Goal: Complete application form

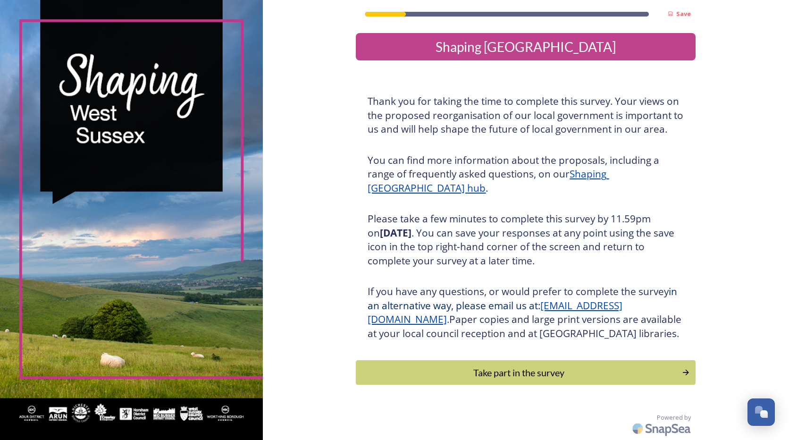
scroll to position [14, 0]
click at [685, 370] on icon "Continue" at bounding box center [687, 372] width 9 height 9
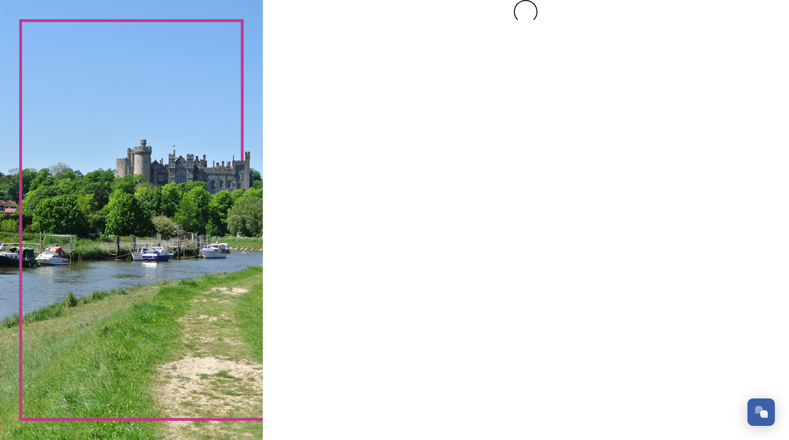
scroll to position [0, 0]
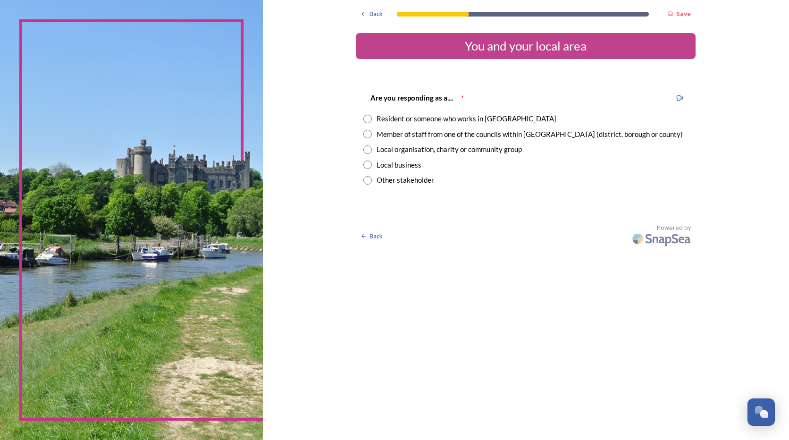
click at [367, 118] on input "radio" at bounding box center [367, 119] width 8 height 8
radio input "true"
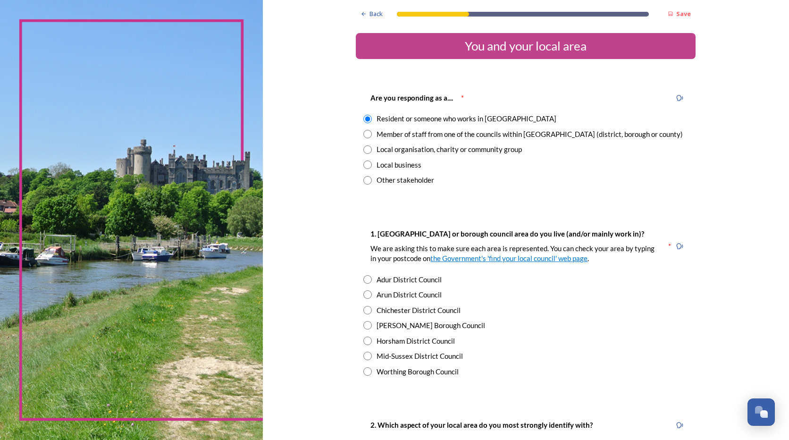
click at [365, 340] on input "radio" at bounding box center [367, 341] width 8 height 8
radio input "true"
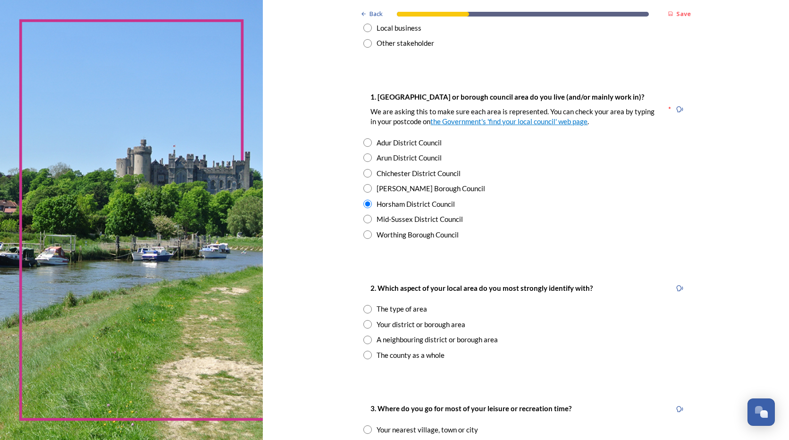
scroll to position [141, 0]
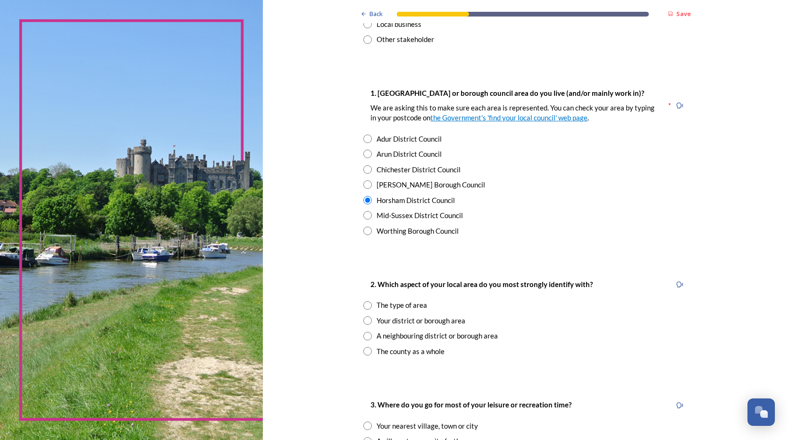
click at [366, 305] on input "radio" at bounding box center [367, 305] width 8 height 8
radio input "true"
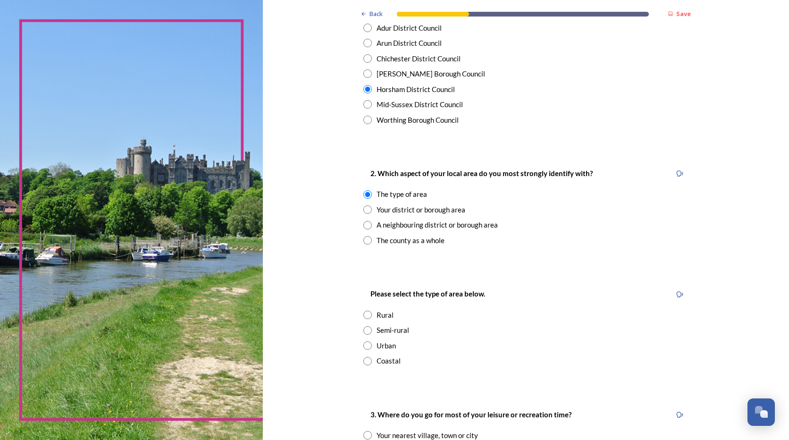
scroll to position [254, 0]
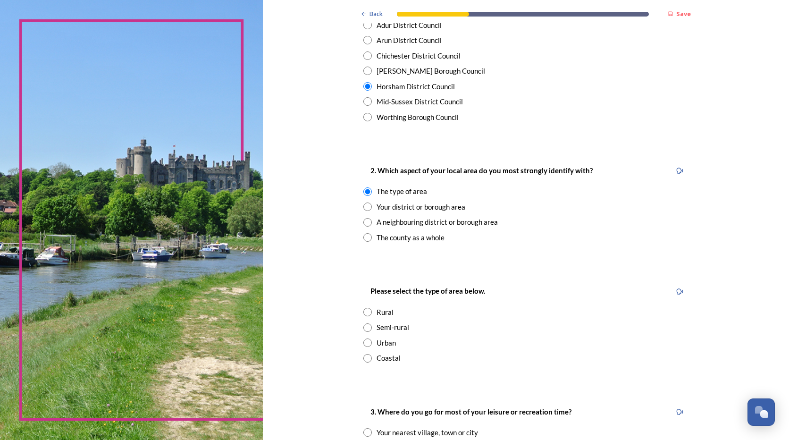
click at [364, 310] on input "radio" at bounding box center [367, 312] width 8 height 8
radio input "true"
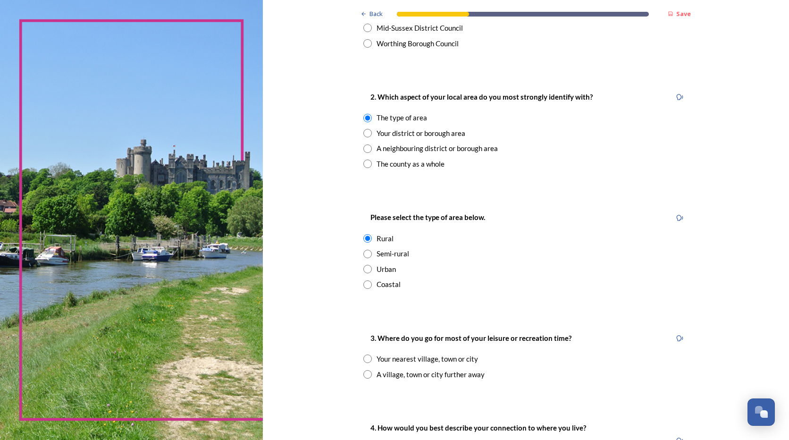
scroll to position [394, 0]
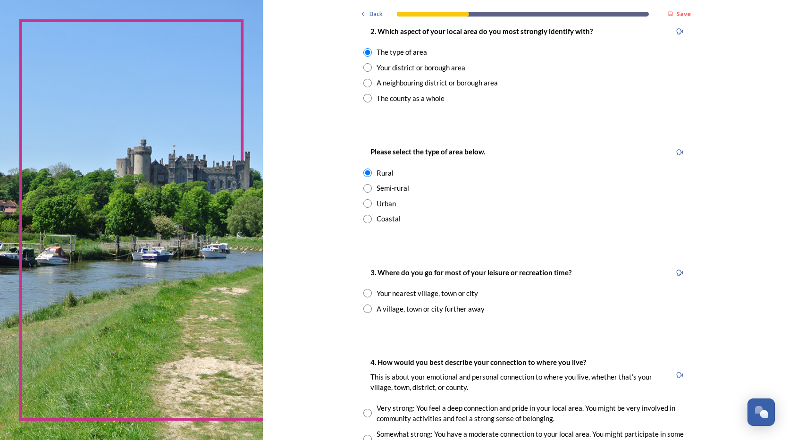
drag, startPoint x: 365, startPoint y: 293, endPoint x: 370, endPoint y: 293, distance: 4.7
click at [365, 293] on input "radio" at bounding box center [367, 293] width 8 height 8
radio input "true"
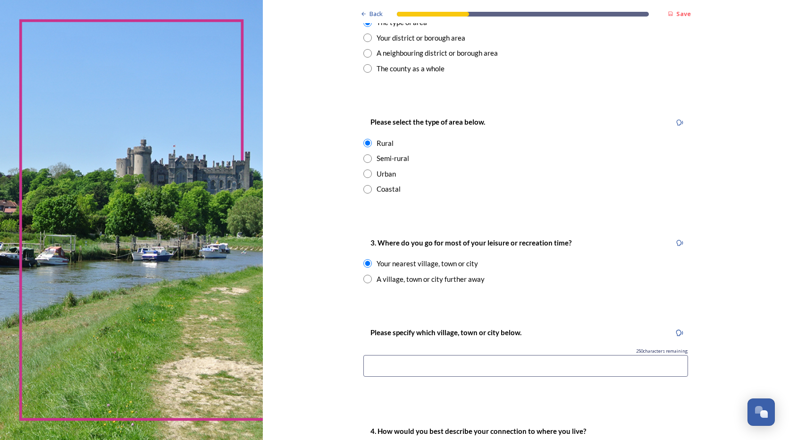
scroll to position [445, 0]
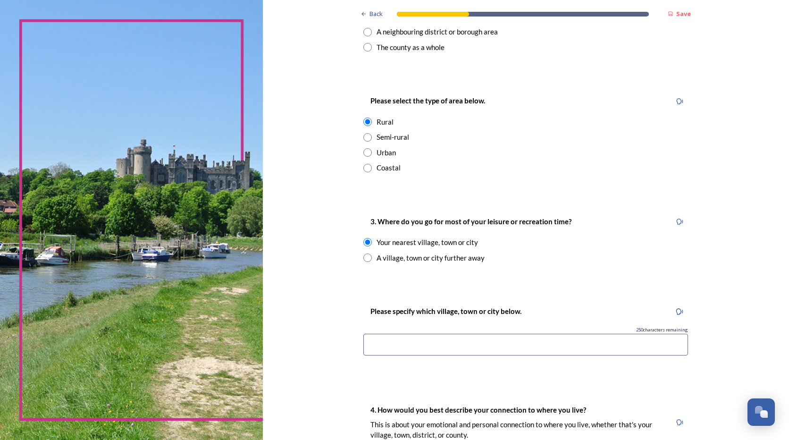
click at [377, 337] on input at bounding box center [525, 345] width 325 height 22
click at [366, 259] on input "radio" at bounding box center [367, 257] width 8 height 8
radio input "true"
click at [365, 241] on input "radio" at bounding box center [367, 242] width 8 height 8
radio input "true"
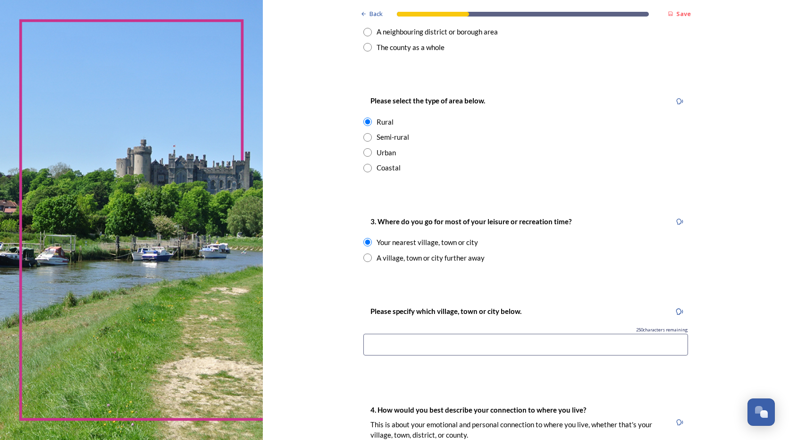
click at [385, 341] on input at bounding box center [525, 345] width 325 height 22
drag, startPoint x: 486, startPoint y: 346, endPoint x: 440, endPoint y: 345, distance: 46.3
click at [440, 345] on input "[GEOGRAPHIC_DATA] {own village), [GEOGRAPHIC_DATA]," at bounding box center [525, 345] width 325 height 22
click at [402, 347] on input "[GEOGRAPHIC_DATA] {own village), [GEOGRAPHIC_DATA]," at bounding box center [525, 345] width 325 height 22
drag, startPoint x: 483, startPoint y: 345, endPoint x: 443, endPoint y: 347, distance: 40.2
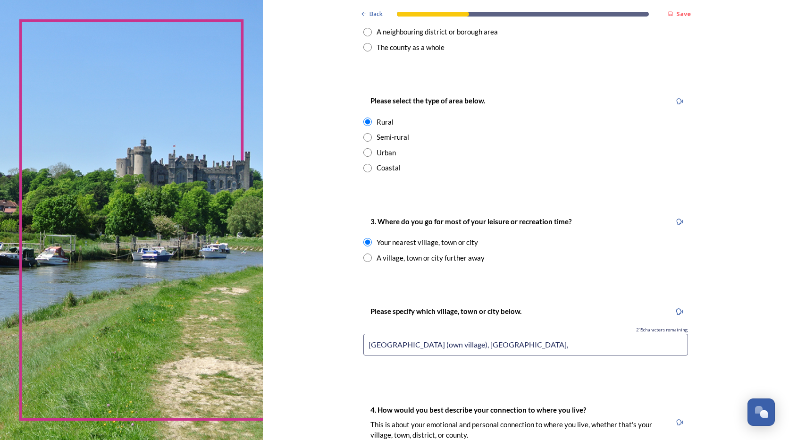
click at [443, 347] on input "[GEOGRAPHIC_DATA] (own village), [GEOGRAPHIC_DATA]," at bounding box center [525, 345] width 325 height 22
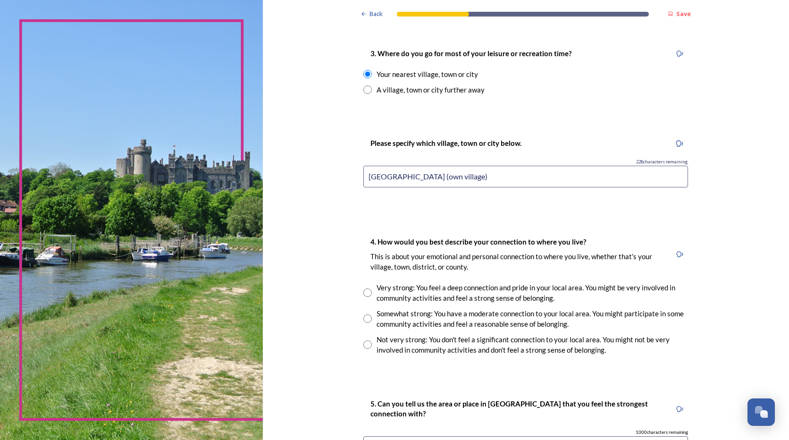
scroll to position [614, 0]
type input "[GEOGRAPHIC_DATA] (own village)"
click at [365, 293] on input "radio" at bounding box center [367, 291] width 8 height 8
radio input "true"
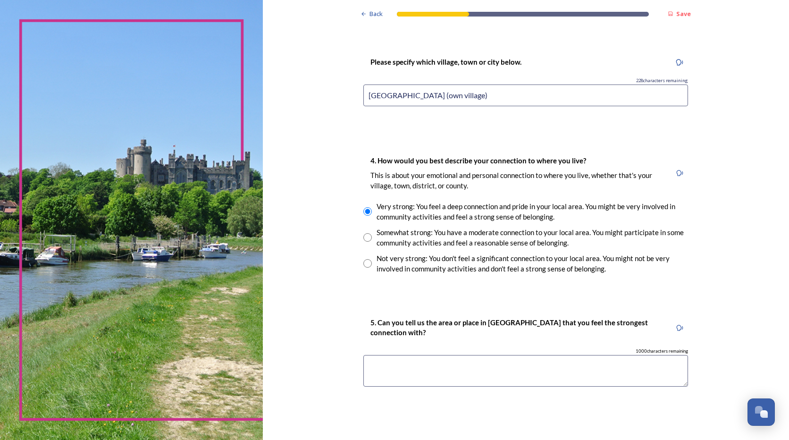
scroll to position [706, 0]
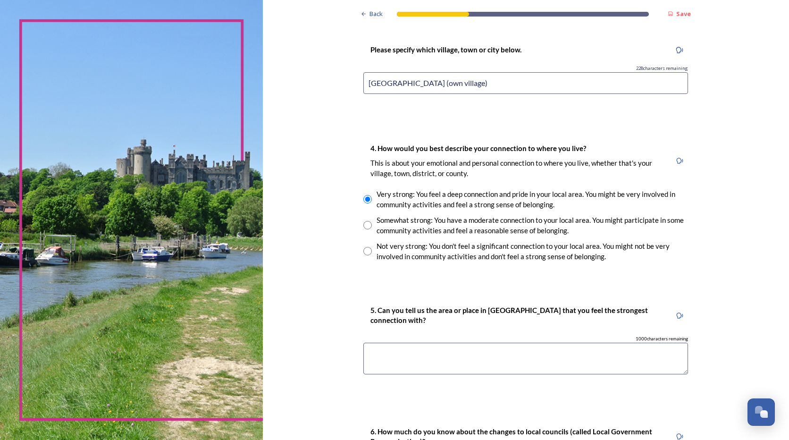
click at [375, 351] on textarea at bounding box center [525, 359] width 325 height 32
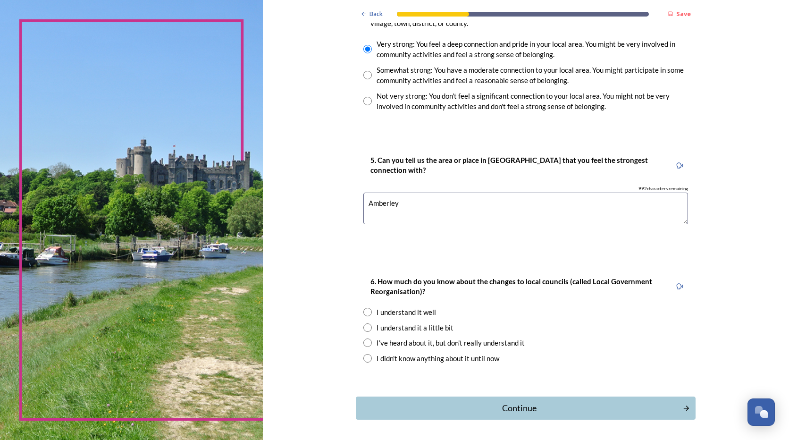
scroll to position [868, 0]
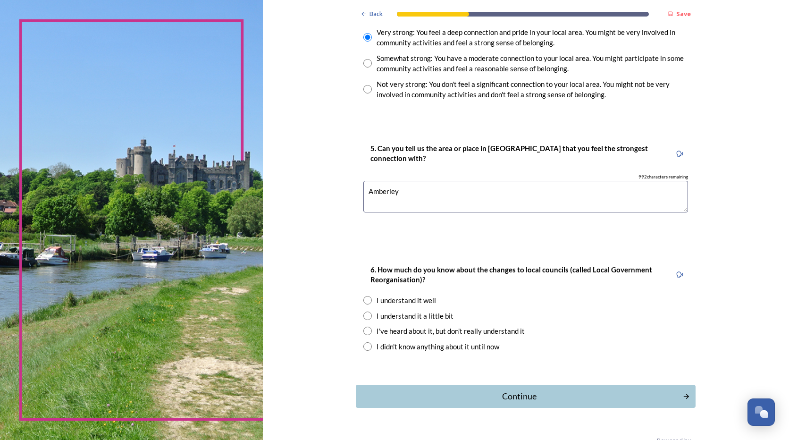
type textarea "Amberley"
click at [364, 315] on input "radio" at bounding box center [367, 316] width 8 height 8
radio input "true"
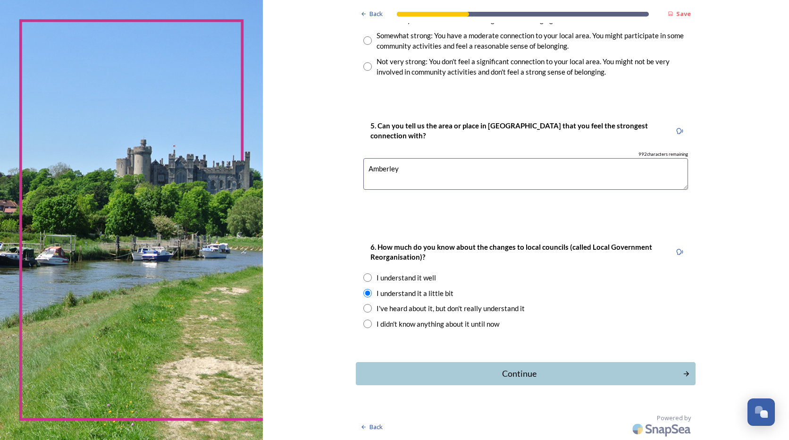
drag, startPoint x: 596, startPoint y: 371, endPoint x: 608, endPoint y: 351, distance: 24.1
click at [597, 371] on div "Continue" at bounding box center [519, 373] width 317 height 13
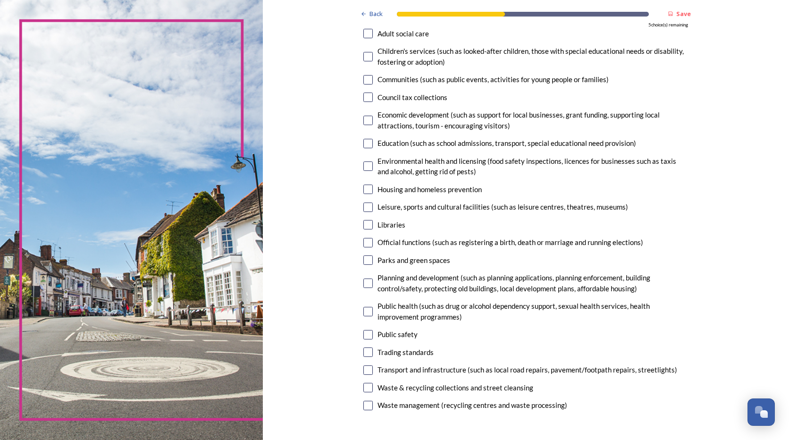
scroll to position [51, 0]
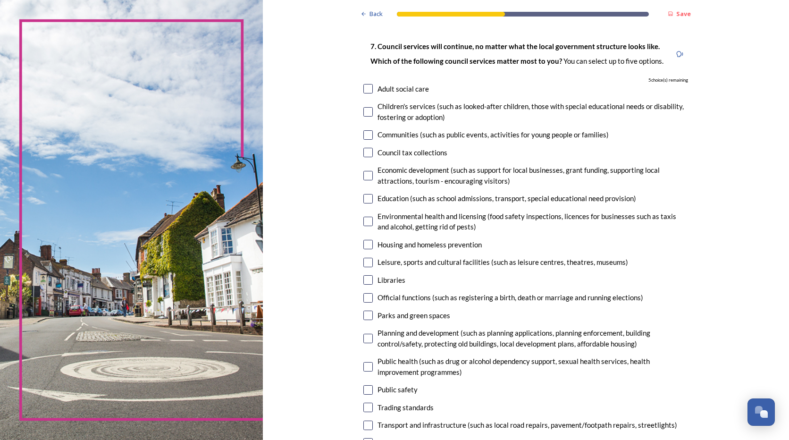
click at [364, 341] on input "checkbox" at bounding box center [367, 338] width 9 height 9
checkbox input "true"
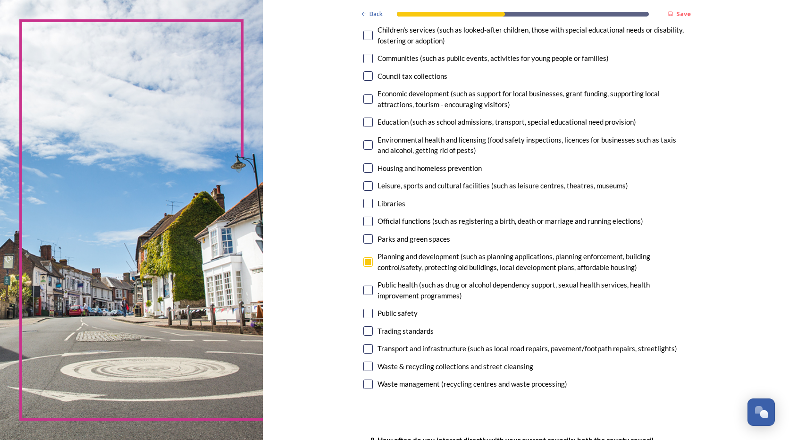
scroll to position [186, 0]
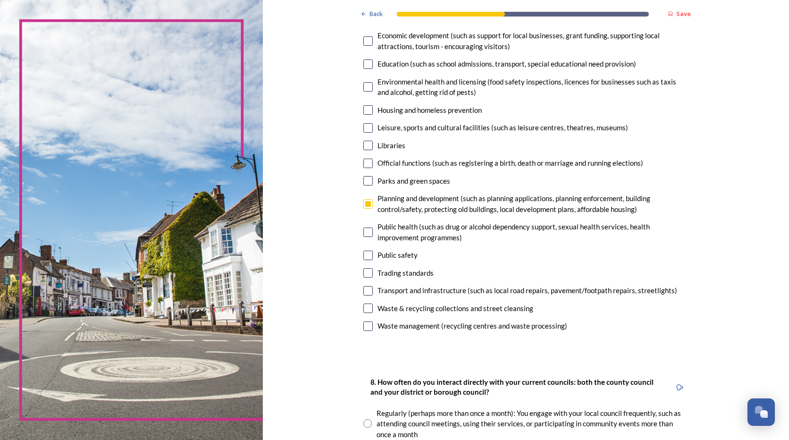
click at [365, 292] on input "checkbox" at bounding box center [367, 290] width 9 height 9
checkbox input "true"
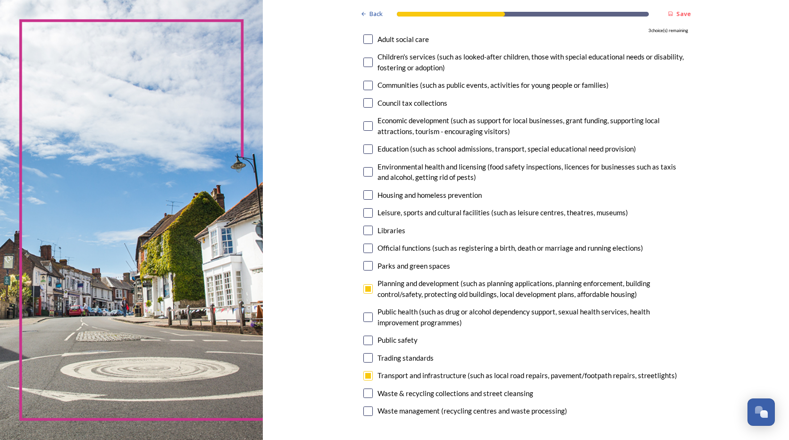
scroll to position [124, 0]
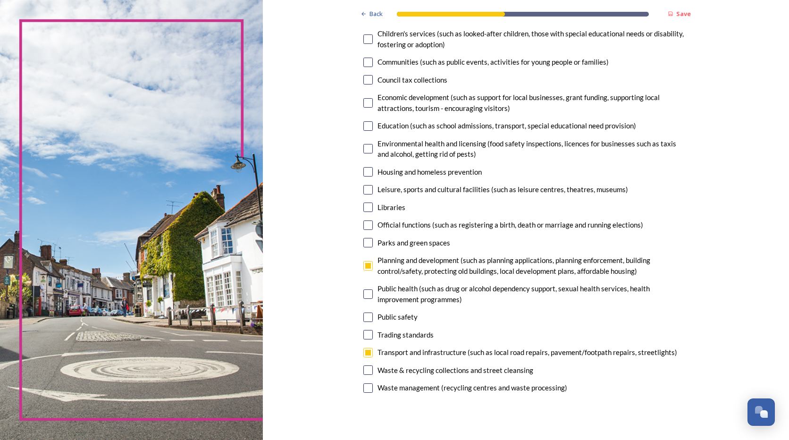
click at [364, 318] on input "checkbox" at bounding box center [367, 316] width 9 height 9
checkbox input "true"
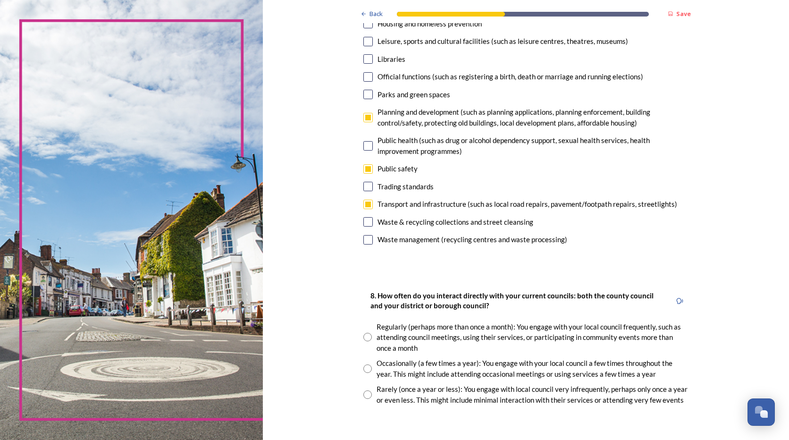
scroll to position [277, 0]
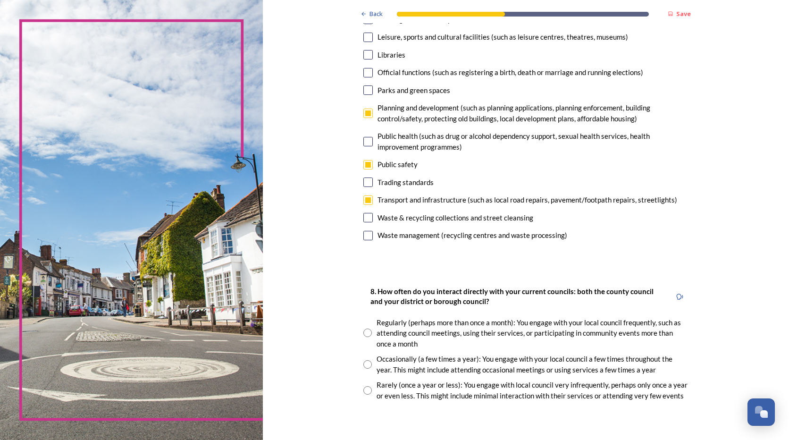
click at [364, 387] on input "radio" at bounding box center [367, 390] width 8 height 8
radio input "true"
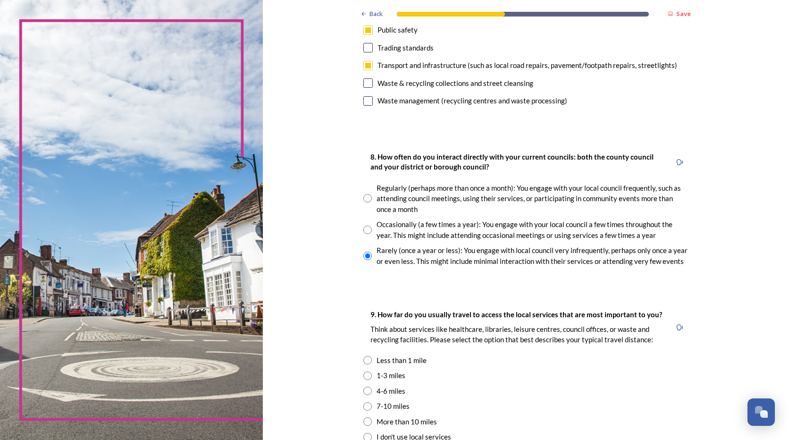
scroll to position [505, 0]
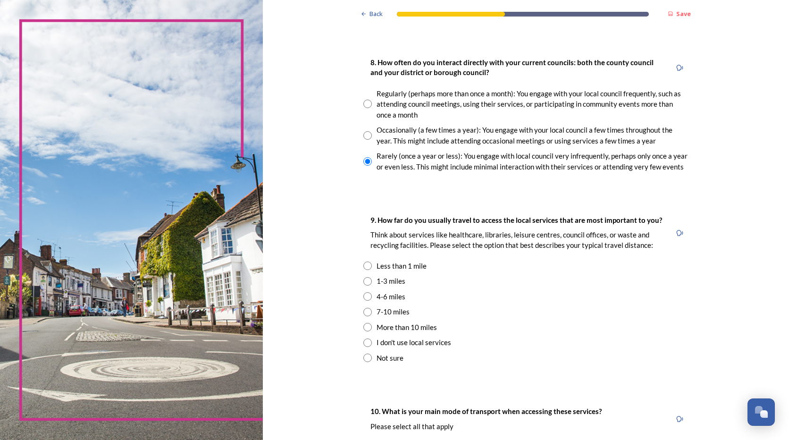
click at [368, 309] on input "radio" at bounding box center [367, 312] width 8 height 8
radio input "true"
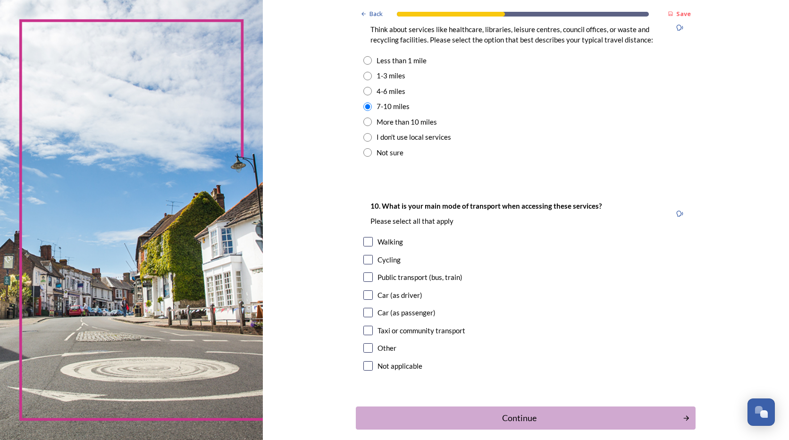
scroll to position [715, 0]
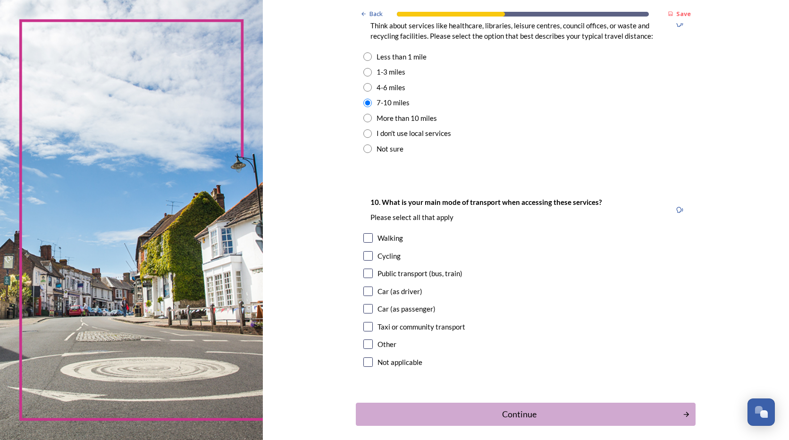
click at [366, 291] on input "checkbox" at bounding box center [367, 290] width 9 height 9
checkbox input "true"
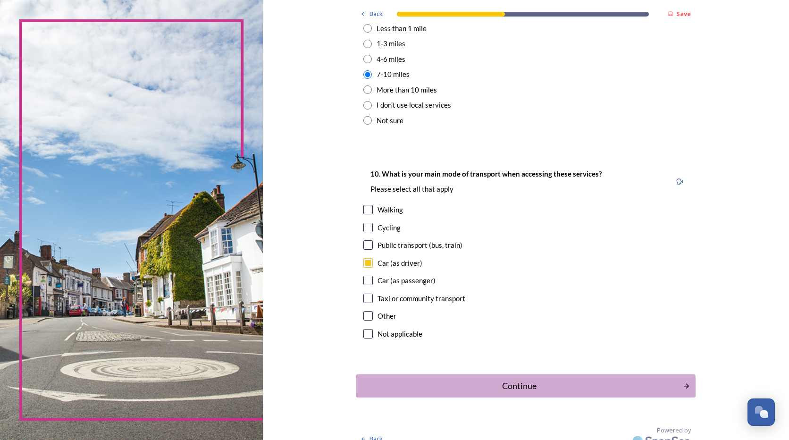
scroll to position [755, 0]
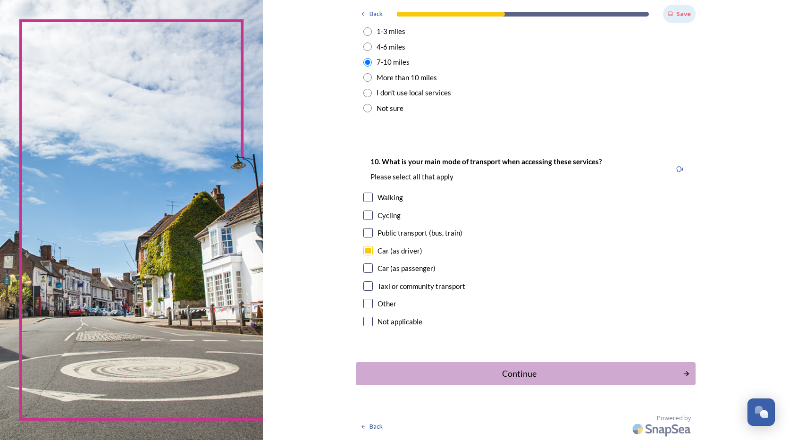
click at [682, 16] on strong "Save" at bounding box center [683, 13] width 15 height 8
click at [518, 373] on div "Continue" at bounding box center [520, 373] width 320 height 13
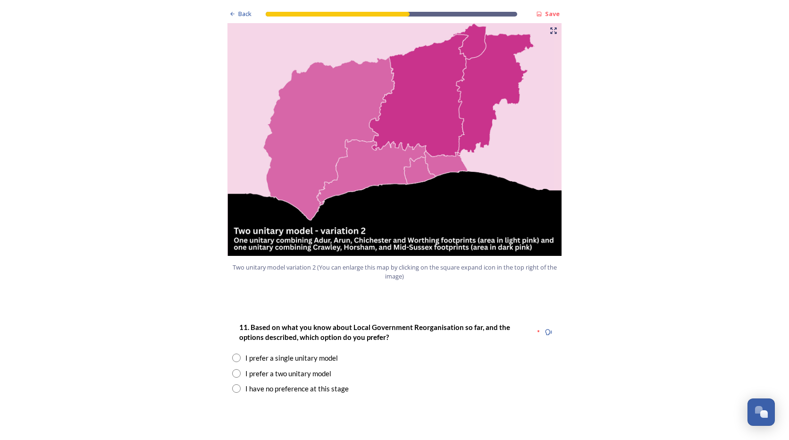
scroll to position [1009, 0]
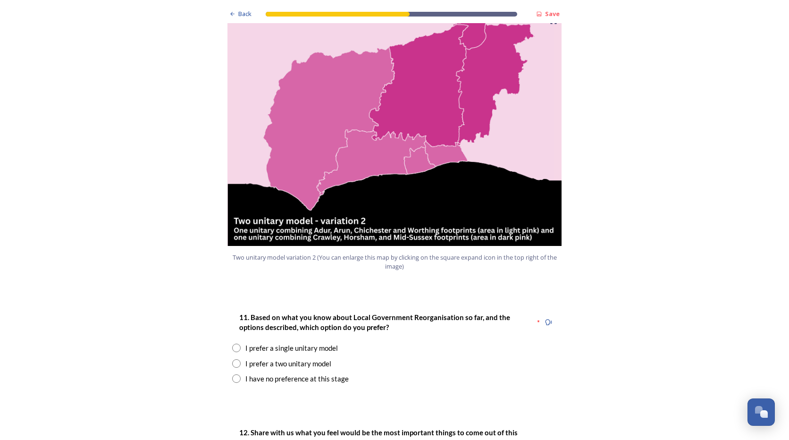
click at [235, 359] on input "radio" at bounding box center [236, 363] width 8 height 8
radio input "true"
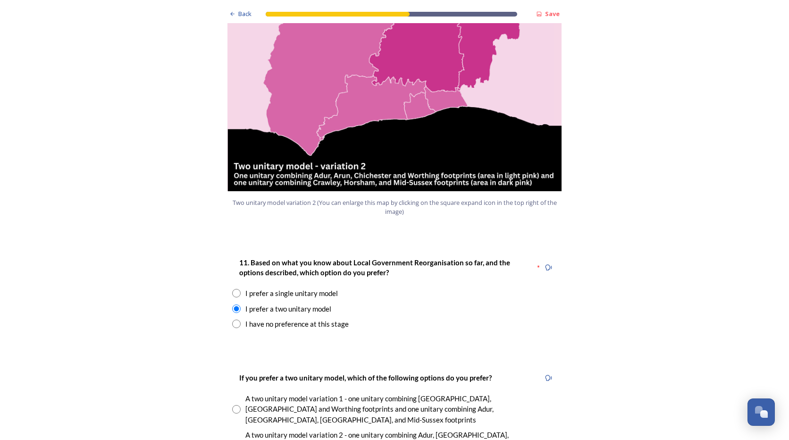
scroll to position [1104, 0]
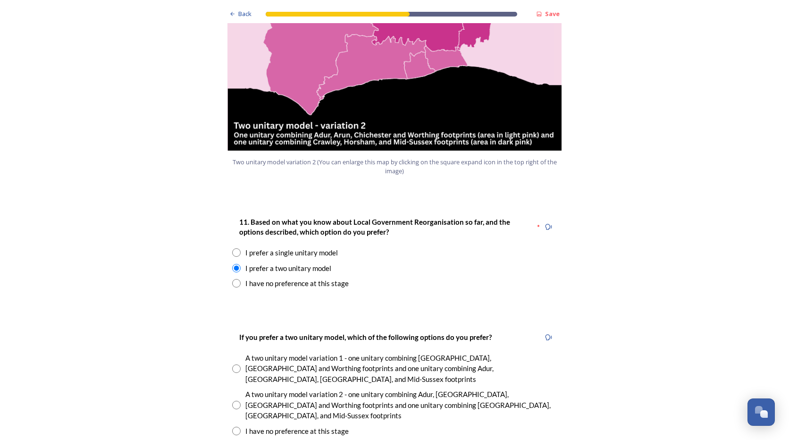
click at [232, 427] on input "radio" at bounding box center [236, 431] width 8 height 8
radio input "true"
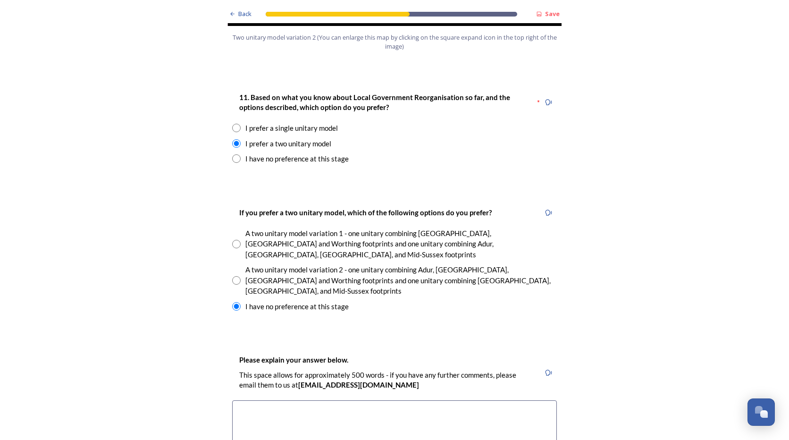
scroll to position [1298, 0]
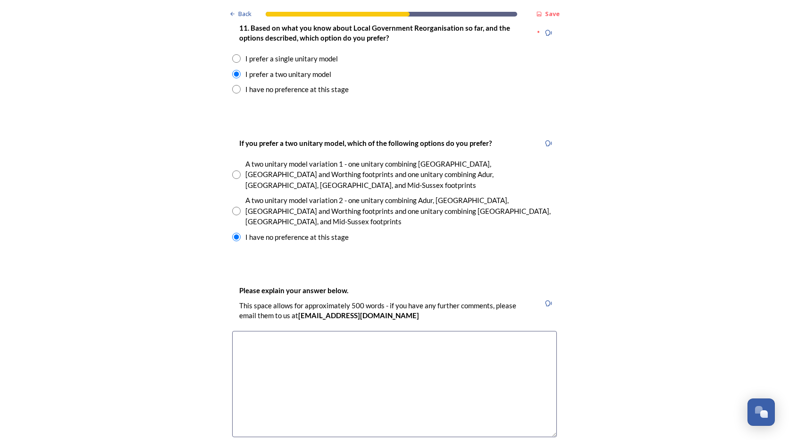
click at [263, 331] on textarea at bounding box center [394, 384] width 325 height 106
click at [390, 331] on textarea "I don't know enough about the Adur area" at bounding box center [394, 384] width 325 height 106
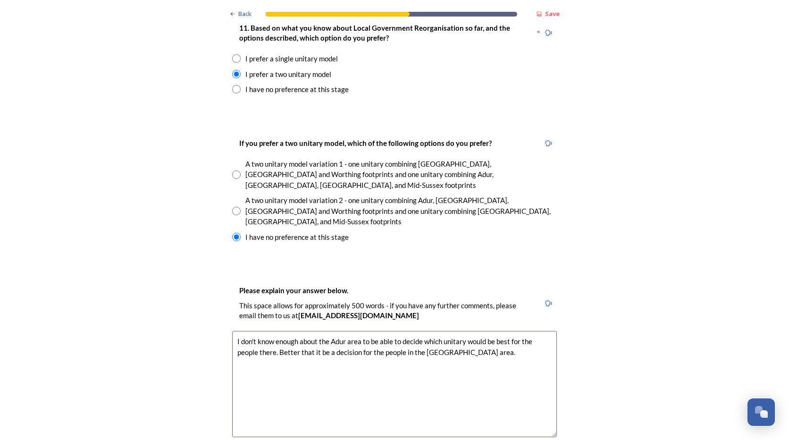
click at [437, 331] on textarea "I don't know enough about the Adur area to be able to decide which unitary woul…" at bounding box center [394, 384] width 325 height 106
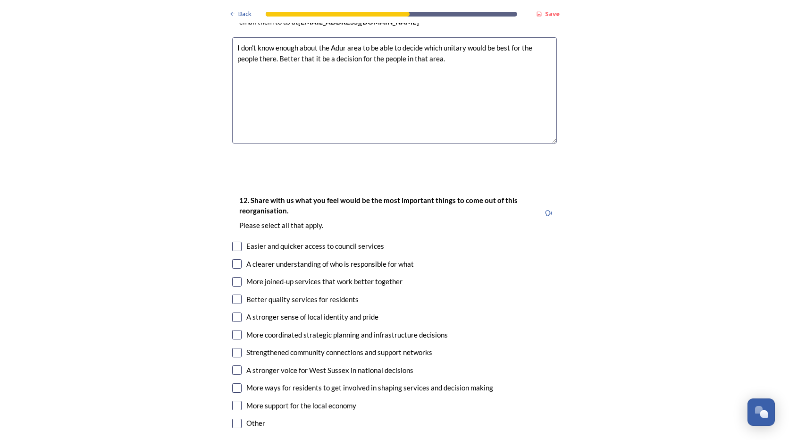
scroll to position [1596, 0]
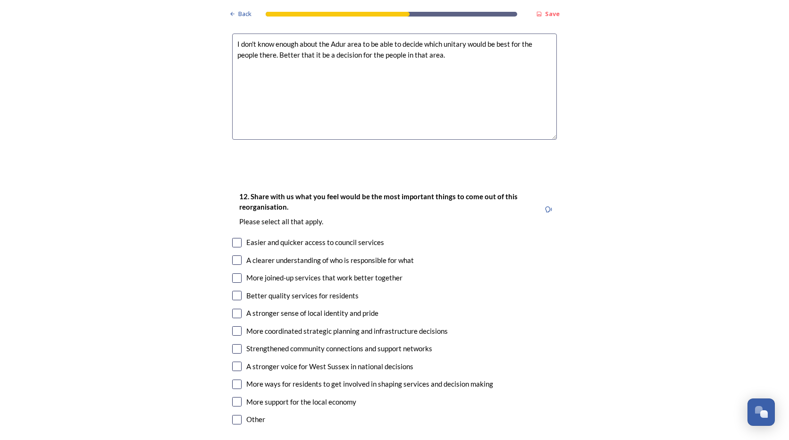
type textarea "I don't know enough about the Adur area to be able to decide which unitary woul…"
click at [235, 255] on input "checkbox" at bounding box center [236, 259] width 9 height 9
checkbox input "true"
click at [235, 273] on input "checkbox" at bounding box center [236, 277] width 9 height 9
checkbox input "true"
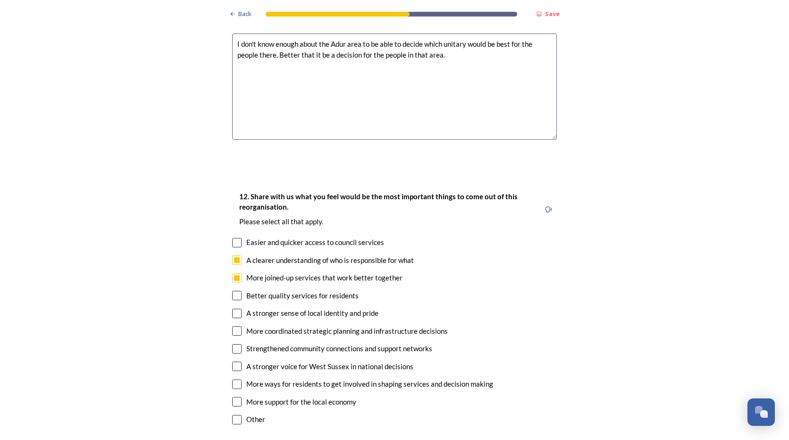
click at [234, 291] on input "checkbox" at bounding box center [236, 295] width 9 height 9
checkbox input "true"
click at [236, 309] on input "checkbox" at bounding box center [236, 313] width 9 height 9
checkbox input "true"
click at [234, 326] on input "checkbox" at bounding box center [236, 330] width 9 height 9
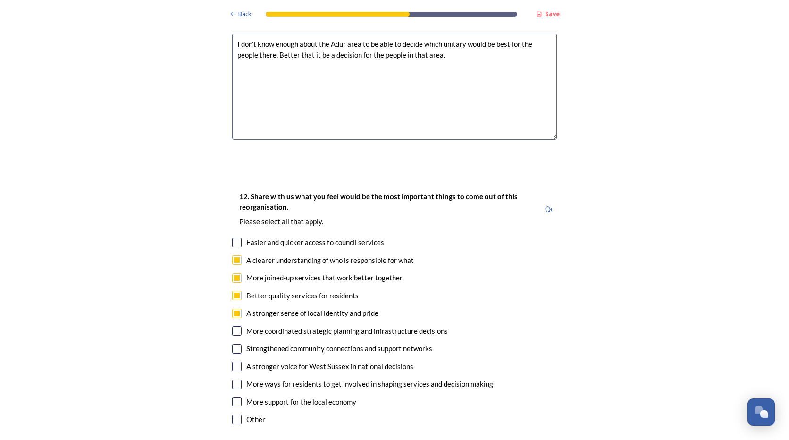
checkbox input "true"
click at [234, 344] on input "checkbox" at bounding box center [236, 348] width 9 height 9
checkbox input "true"
click at [235, 362] on input "checkbox" at bounding box center [236, 366] width 9 height 9
checkbox input "true"
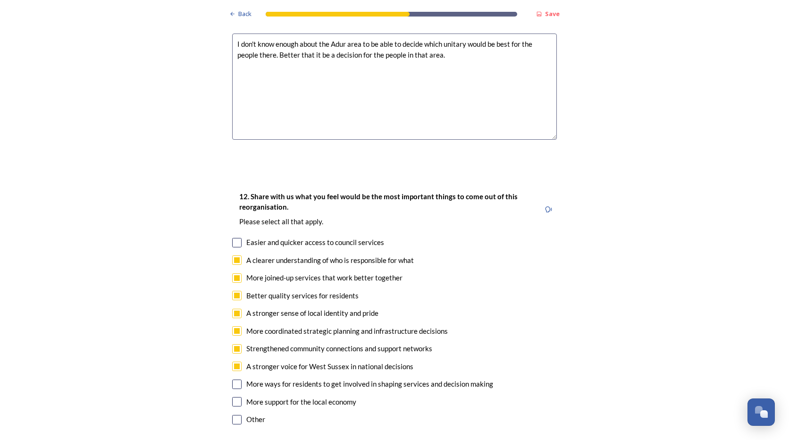
click at [236, 379] on input "checkbox" at bounding box center [236, 383] width 9 height 9
checkbox input "true"
click at [235, 397] on input "checkbox" at bounding box center [236, 401] width 9 height 9
checkbox input "true"
click at [235, 415] on input "checkbox" at bounding box center [236, 419] width 9 height 9
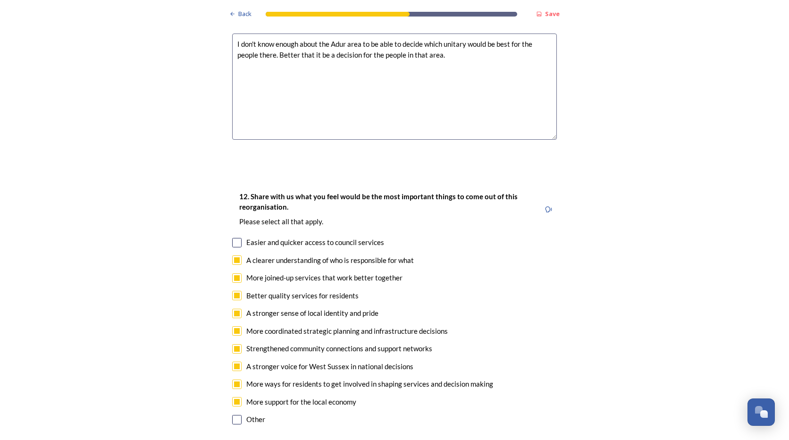
checkbox input "true"
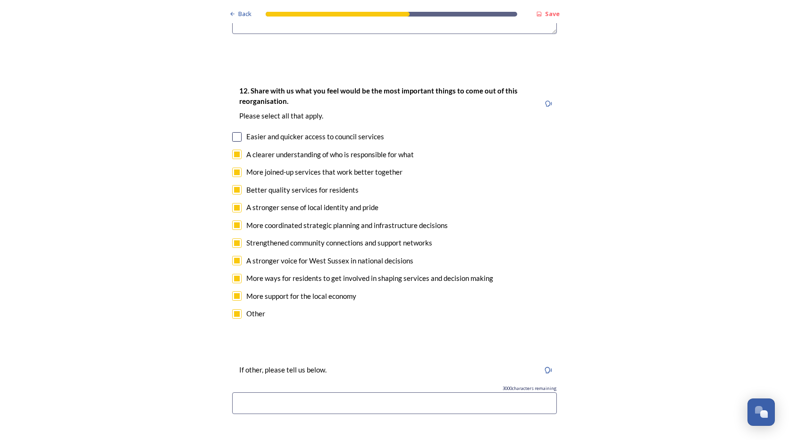
scroll to position [1758, 0]
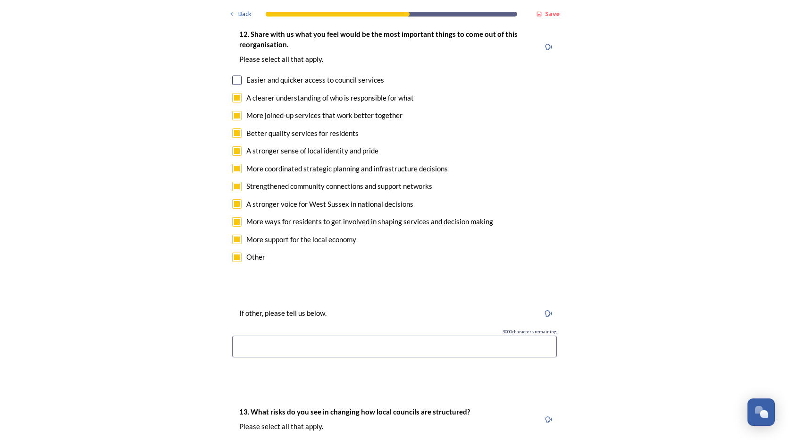
click at [265, 336] on input at bounding box center [394, 347] width 325 height 22
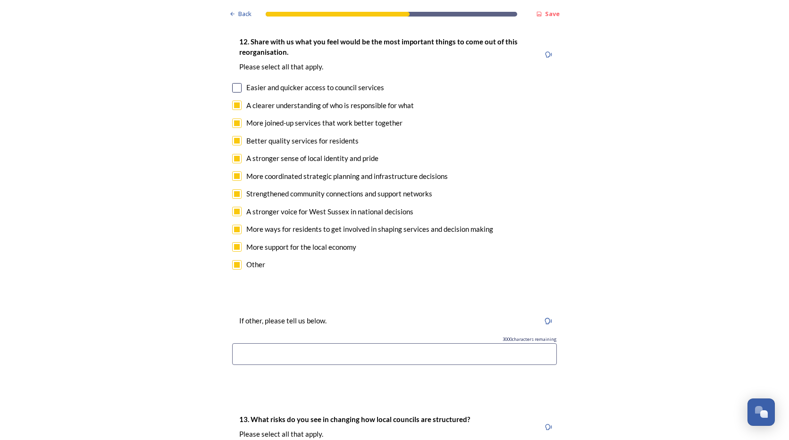
scroll to position [1713, 0]
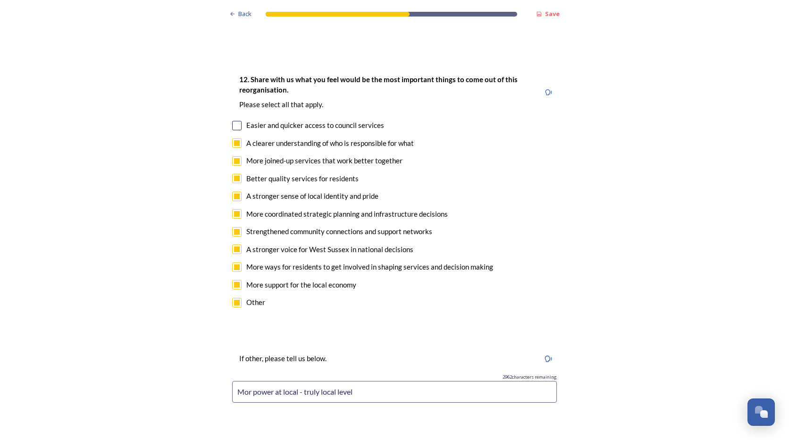
click at [247, 381] on input "Mor power at local - truly local level" at bounding box center [394, 392] width 325 height 22
drag, startPoint x: 339, startPoint y: 345, endPoint x: 354, endPoint y: 344, distance: 14.2
click at [340, 381] on input "More power at local - truly local level" at bounding box center [394, 392] width 325 height 22
click at [377, 381] on input "More power at local - truly local - level" at bounding box center [394, 392] width 325 height 22
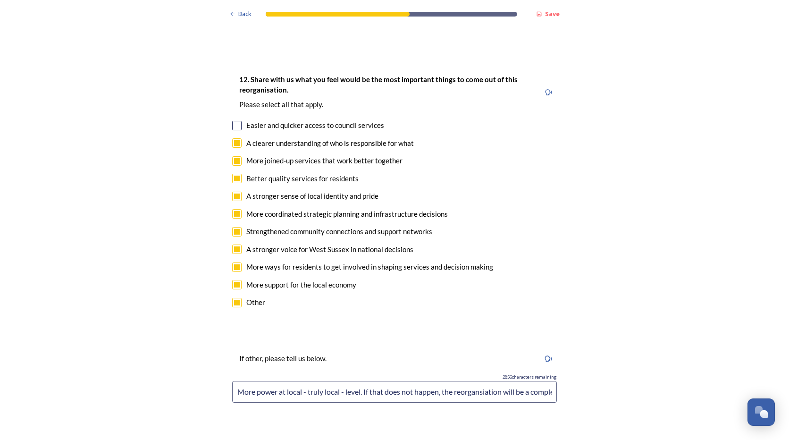
click at [481, 381] on input "More power at local - truly local - level. If that does not happen, the reorgan…" at bounding box center [394, 392] width 325 height 22
click at [553, 381] on input "More power at local - truly local - level. If that does not happen, the reorgan…" at bounding box center [394, 392] width 325 height 22
click at [552, 381] on input "More power at local - truly local - level. If that does not happen, the reorgan…" at bounding box center [394, 392] width 325 height 22
click at [550, 381] on input "More power at local - truly local - level. If that does not happen, the reorgan…" at bounding box center [394, 392] width 325 height 22
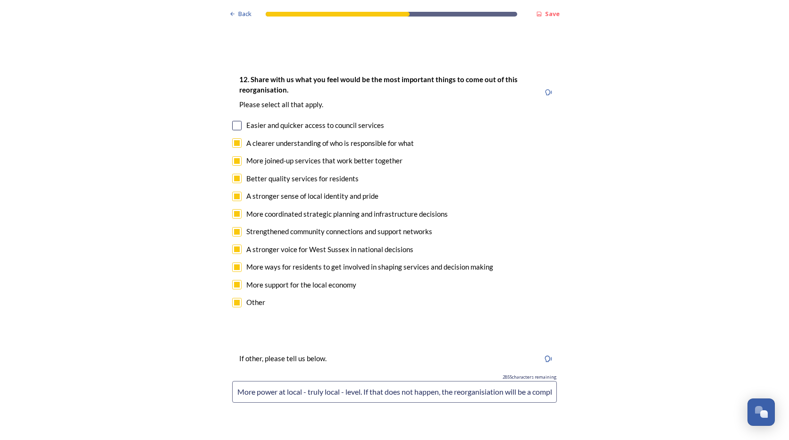
scroll to position [1815, 0]
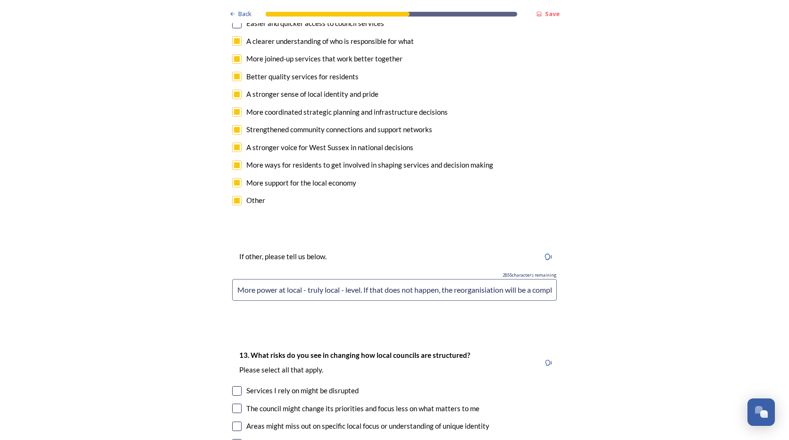
click at [487, 279] on input "More power at local - truly local - level. If that does not happen, the reorgan…" at bounding box center [394, 290] width 325 height 22
drag, startPoint x: 550, startPoint y: 241, endPoint x: 591, endPoint y: 219, distance: 46.9
click at [550, 279] on input "More power at local - truly local - level. If that does not happen, the reorgan…" at bounding box center [394, 290] width 325 height 22
click at [548, 279] on input "More power at local - truly local - level. If that does not happen, the reorgan…" at bounding box center [394, 290] width 325 height 22
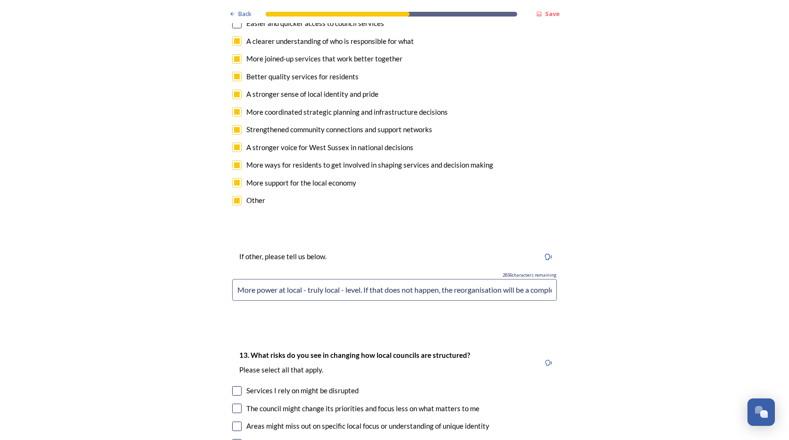
click at [529, 279] on input "More power at local - truly local - level. If that does not happen, the reorgan…" at bounding box center [394, 290] width 325 height 22
click at [438, 279] on input "More power at local - truly local - level. If that does not happen, the reorgan…" at bounding box center [394, 290] width 325 height 22
drag, startPoint x: 551, startPoint y: 242, endPoint x: 568, endPoint y: 231, distance: 19.5
click at [557, 241] on div "If other, please tell us below. 2802 characters remaining More power at local -…" at bounding box center [395, 278] width 340 height 75
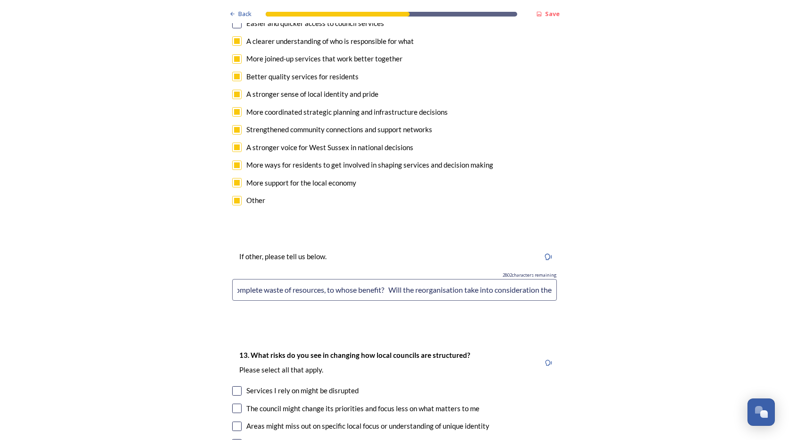
click at [551, 279] on input "More power at local - truly local - level. If that does not happen, the reorgan…" at bounding box center [394, 290] width 325 height 22
drag, startPoint x: 547, startPoint y: 242, endPoint x: 598, endPoint y: 223, distance: 54.4
click at [554, 241] on div "If other, please tell us below. 2802 characters remaining More power at local -…" at bounding box center [395, 278] width 340 height 75
click at [478, 279] on input "More power at local - truly local - level. If that does not happen, the reorgan…" at bounding box center [394, 290] width 325 height 22
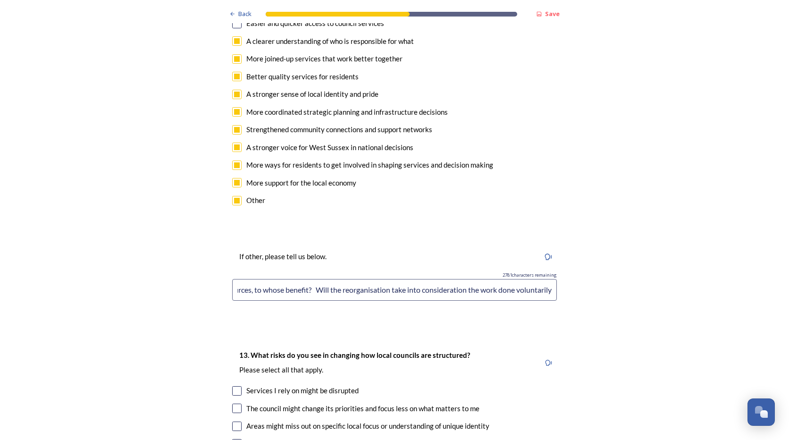
scroll to position [0, 381]
click at [555, 242] on div "If other, please tell us below. 2781 characters remaining More power at local -…" at bounding box center [395, 278] width 340 height 75
click at [551, 279] on input "More power at local - truly local - level. If that does not happen, the reorgan…" at bounding box center [394, 290] width 325 height 22
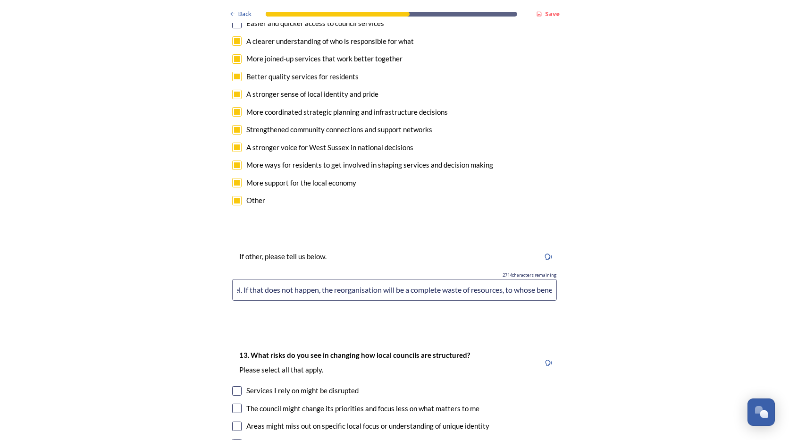
scroll to position [0, 124]
drag, startPoint x: 501, startPoint y: 251, endPoint x: 506, endPoint y: 309, distance: 58.3
drag, startPoint x: 549, startPoint y: 242, endPoint x: 561, endPoint y: 232, distance: 15.4
click at [549, 279] on input "More power at local - truly local - level. If that does not happen, the reorgan…" at bounding box center [394, 290] width 325 height 22
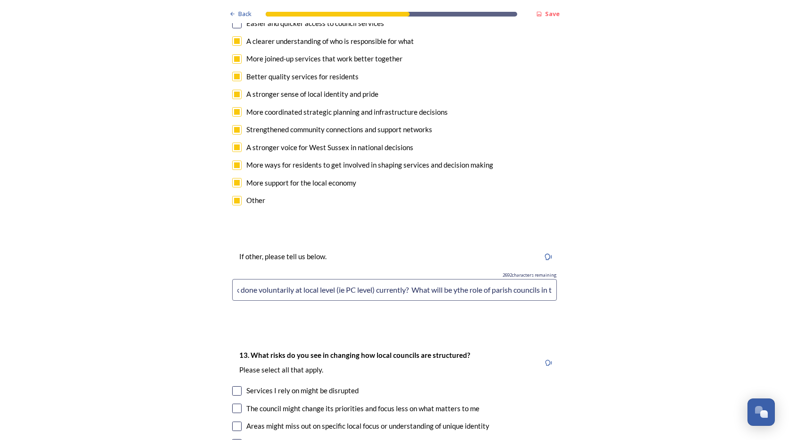
scroll to position [0, 643]
click at [455, 279] on input "More power at local - truly local - level. If that does not happen, the reorgan…" at bounding box center [394, 290] width 325 height 22
click at [469, 279] on input "More power at local - truly local - level. If that does not happen, the reorgan…" at bounding box center [394, 290] width 325 height 22
click at [550, 279] on input "More power at local - truly local - level. If that does not happen, the reorgan…" at bounding box center [394, 290] width 325 height 22
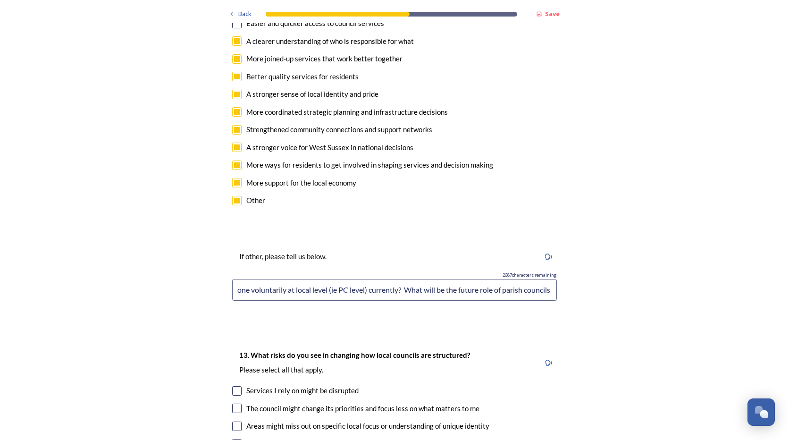
click at [551, 279] on input "More power at local - truly local - level. If that does not happen, the reorgan…" at bounding box center [394, 290] width 325 height 22
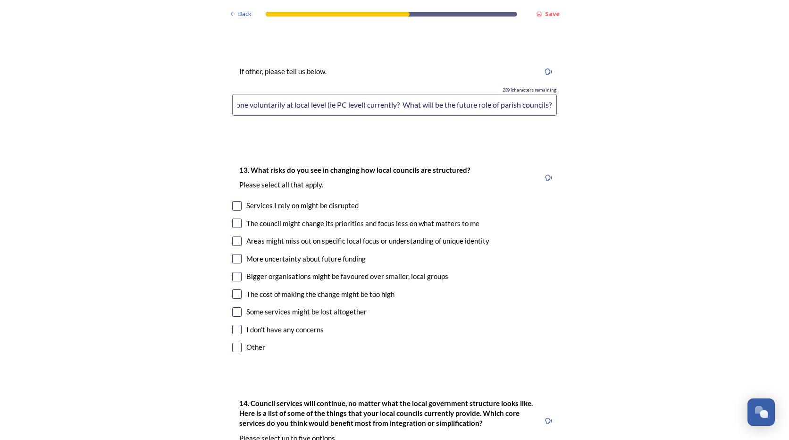
scroll to position [2000, 0]
type input "More power at local - truly local - level. If that does not happen, the reorgan…"
click at [235, 219] on input "checkbox" at bounding box center [236, 223] width 9 height 9
checkbox input "true"
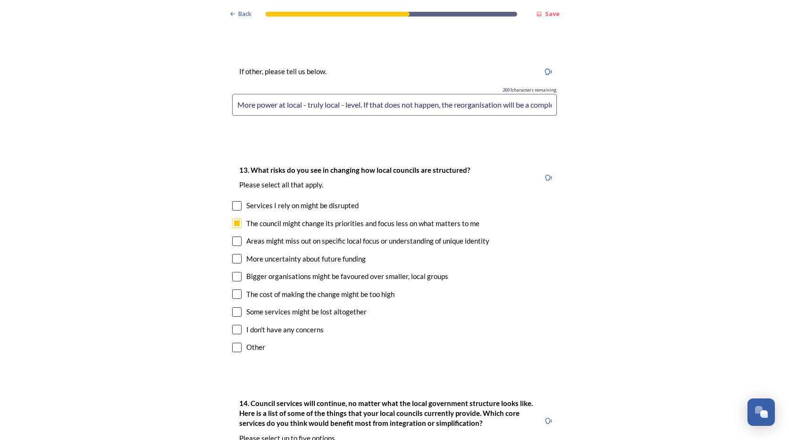
click at [234, 236] on input "checkbox" at bounding box center [236, 240] width 9 height 9
checkbox input "true"
click at [234, 254] on input "checkbox" at bounding box center [236, 258] width 9 height 9
checkbox input "true"
click at [235, 272] on input "checkbox" at bounding box center [236, 276] width 9 height 9
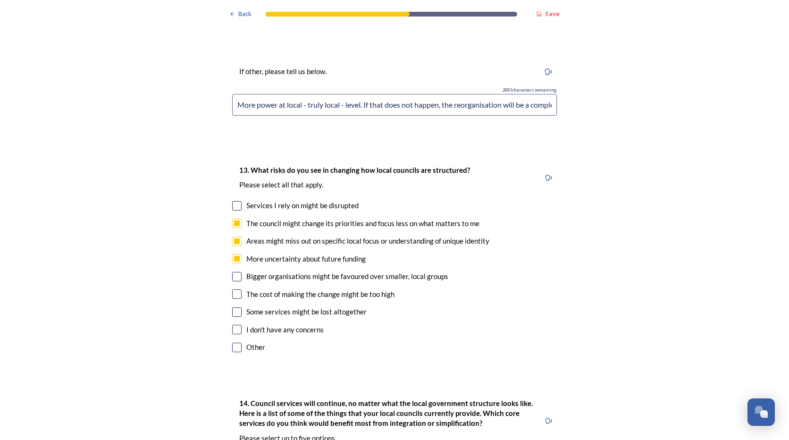
checkbox input "true"
click at [235, 289] on input "checkbox" at bounding box center [236, 293] width 9 height 9
checkbox input "true"
click at [234, 307] on input "checkbox" at bounding box center [236, 311] width 9 height 9
checkbox input "true"
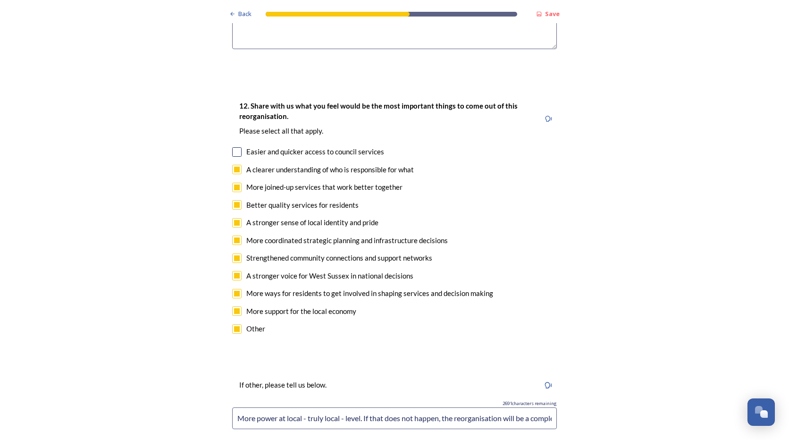
scroll to position [1698, 0]
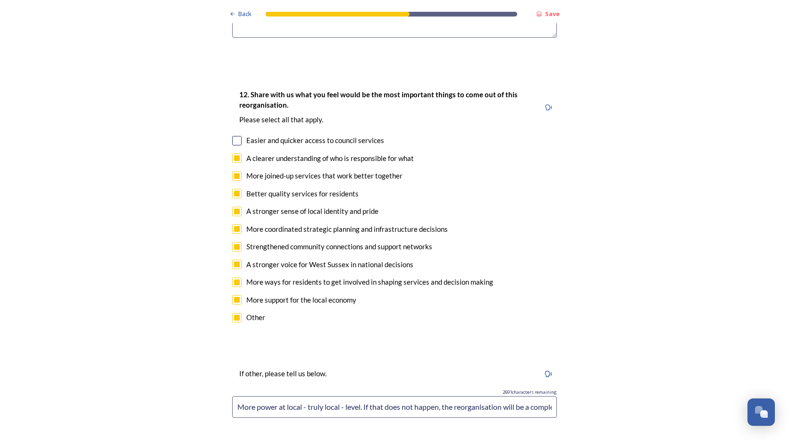
click at [549, 396] on input "More power at local - truly local - level. If that does not happen, the reorgan…" at bounding box center [394, 407] width 325 height 22
click at [550, 396] on input "More power at local - truly local - level. If that does not happen, the reorgan…" at bounding box center [394, 407] width 325 height 22
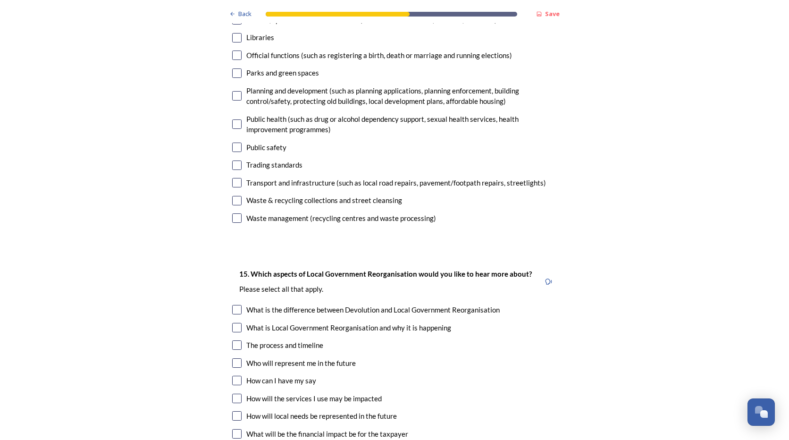
scroll to position [2664, 0]
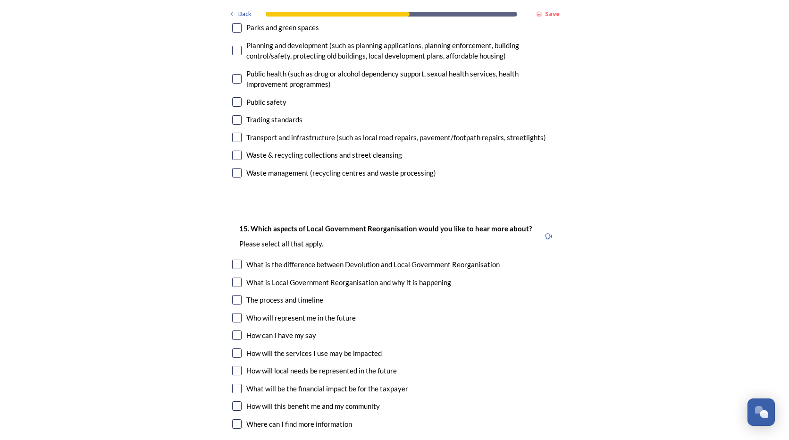
click at [234, 260] on input "checkbox" at bounding box center [236, 264] width 9 height 9
checkbox input "true"
click at [234, 278] on input "checkbox" at bounding box center [236, 282] width 9 height 9
checkbox input "true"
click at [233, 295] on input "checkbox" at bounding box center [236, 299] width 9 height 9
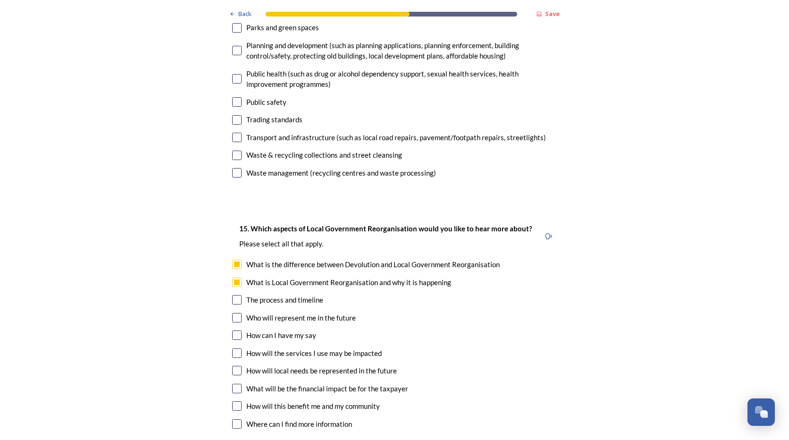
checkbox input "true"
click at [233, 313] on input "checkbox" at bounding box center [236, 317] width 9 height 9
checkbox input "true"
click at [234, 330] on input "checkbox" at bounding box center [236, 334] width 9 height 9
checkbox input "true"
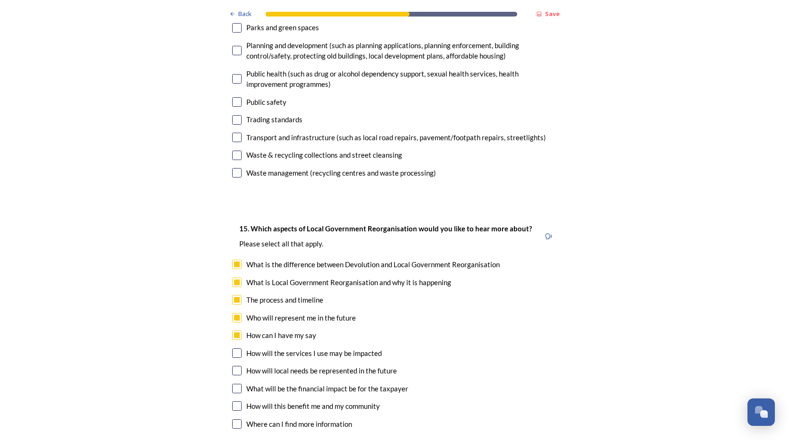
click at [235, 366] on input "checkbox" at bounding box center [236, 370] width 9 height 9
checkbox input "true"
click at [234, 384] on input "checkbox" at bounding box center [236, 388] width 9 height 9
checkbox input "true"
click at [236, 401] on input "checkbox" at bounding box center [236, 405] width 9 height 9
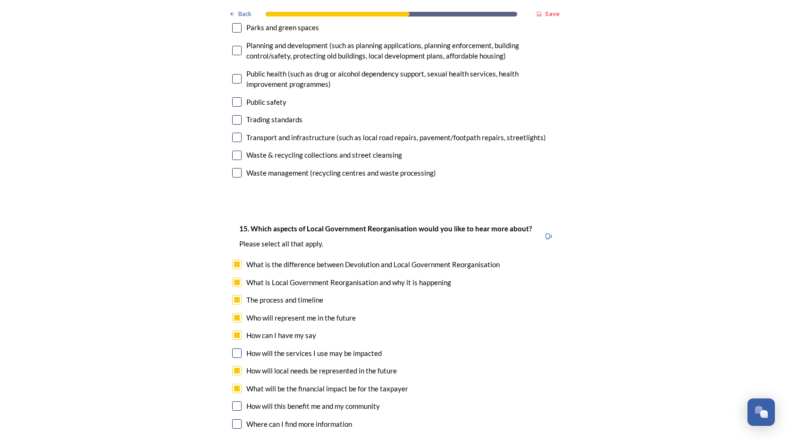
checkbox input "true"
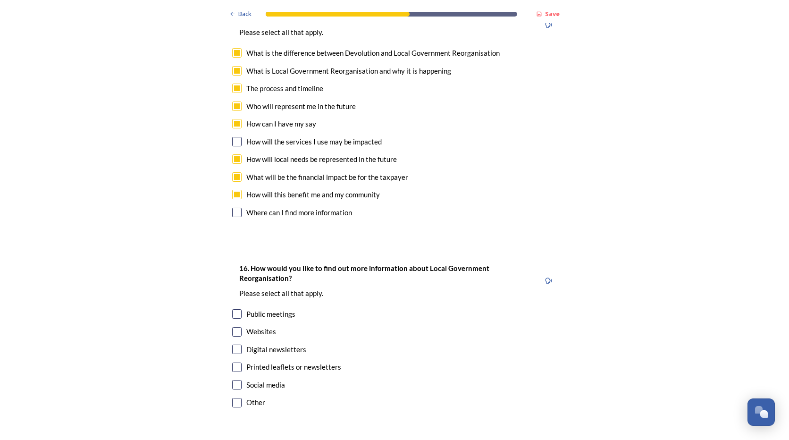
scroll to position [2908, 0]
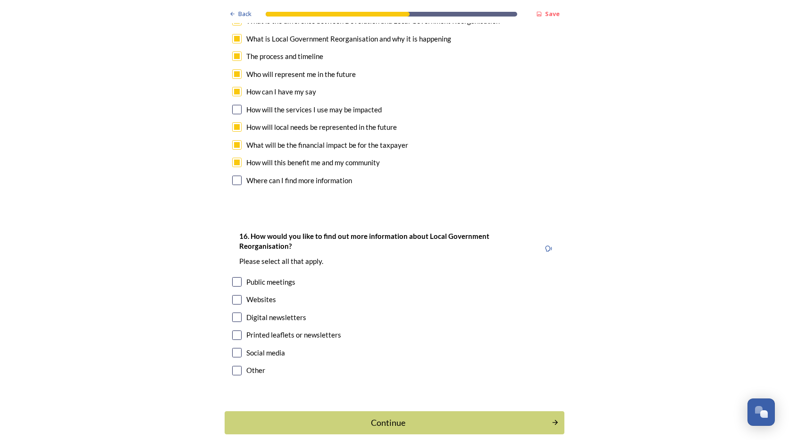
click at [234, 295] on input "checkbox" at bounding box center [236, 299] width 9 height 9
checkbox input "true"
click at [234, 312] on input "checkbox" at bounding box center [236, 316] width 9 height 9
checkbox input "true"
click at [234, 277] on input "checkbox" at bounding box center [236, 281] width 9 height 9
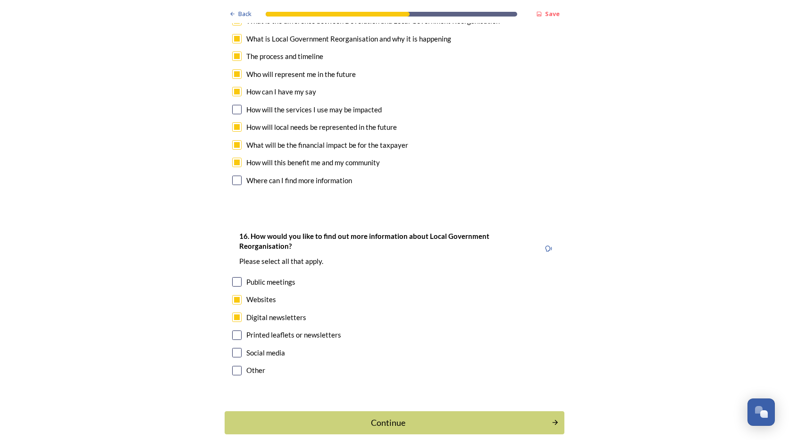
checkbox input "true"
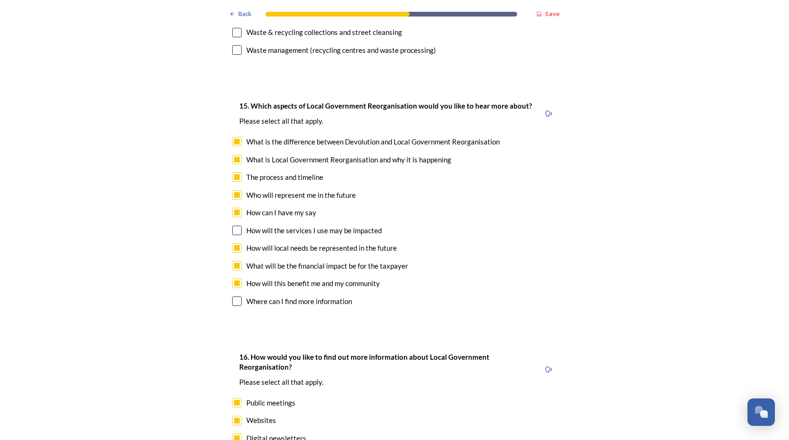
scroll to position [2795, 0]
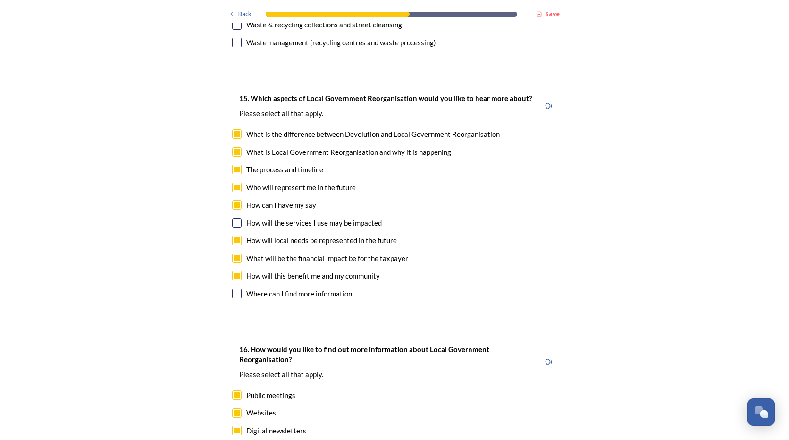
click at [232, 218] on input "checkbox" at bounding box center [236, 222] width 9 height 9
checkbox input "true"
click at [232, 289] on input "checkbox" at bounding box center [236, 293] width 9 height 9
checkbox input "true"
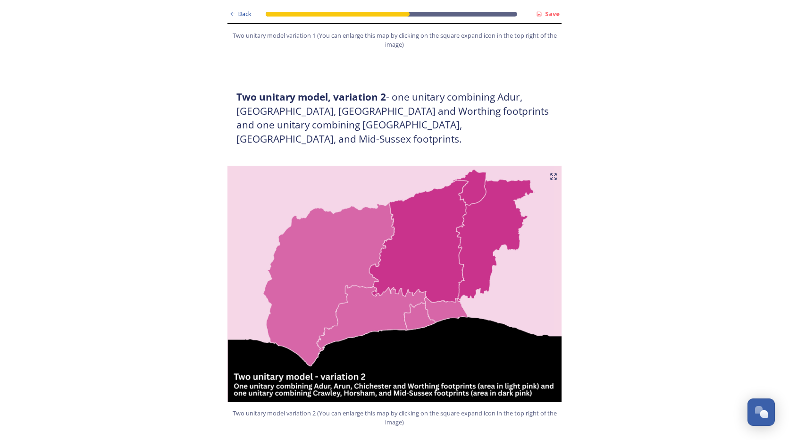
scroll to position [0, 0]
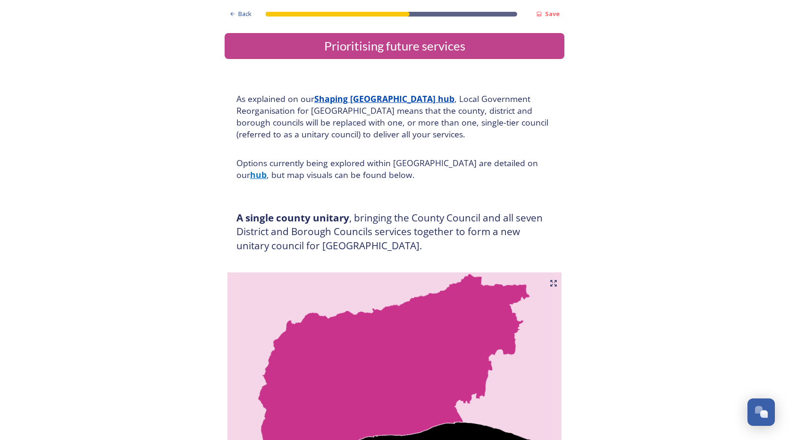
click at [541, 13] on div "Save" at bounding box center [547, 14] width 33 height 18
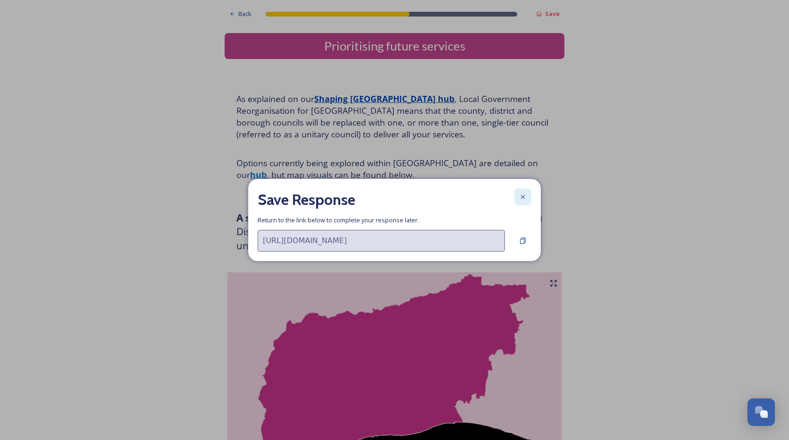
drag, startPoint x: 524, startPoint y: 199, endPoint x: 714, endPoint y: 168, distance: 192.3
click at [524, 199] on icon at bounding box center [523, 197] width 8 height 8
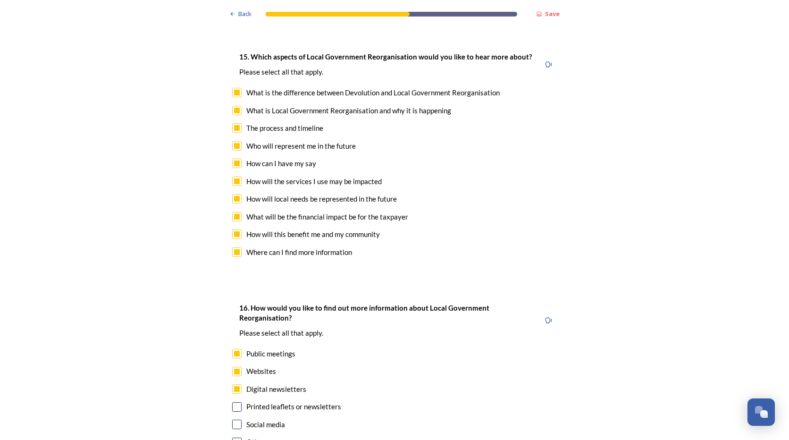
scroll to position [2908, 0]
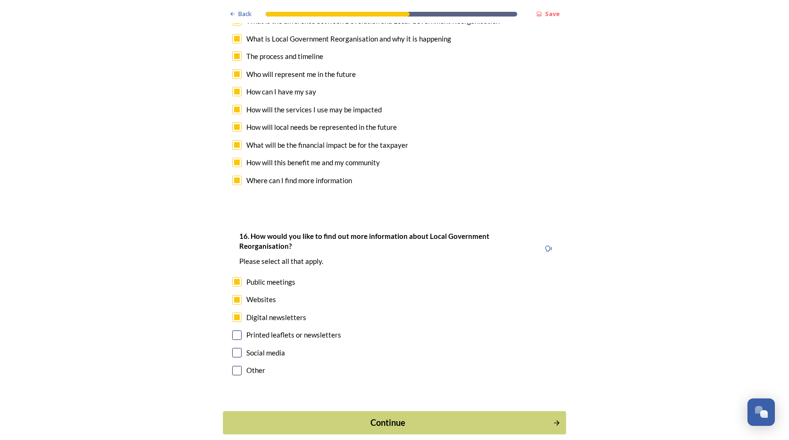
click at [367, 416] on div "Continue" at bounding box center [388, 422] width 320 height 13
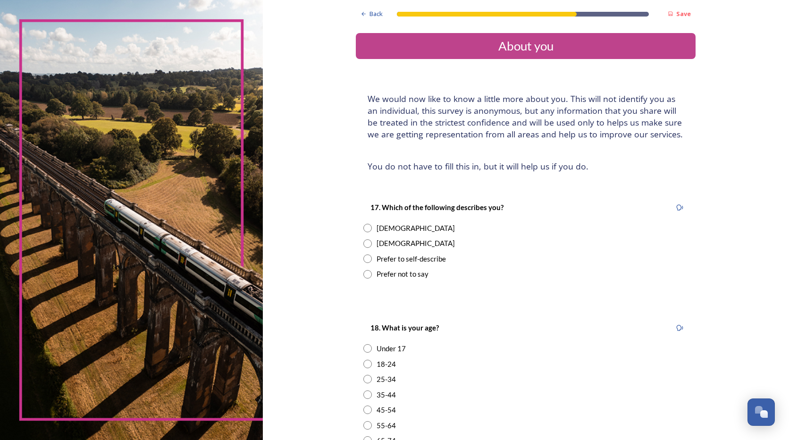
click at [367, 242] on input "radio" at bounding box center [367, 243] width 8 height 8
radio input "true"
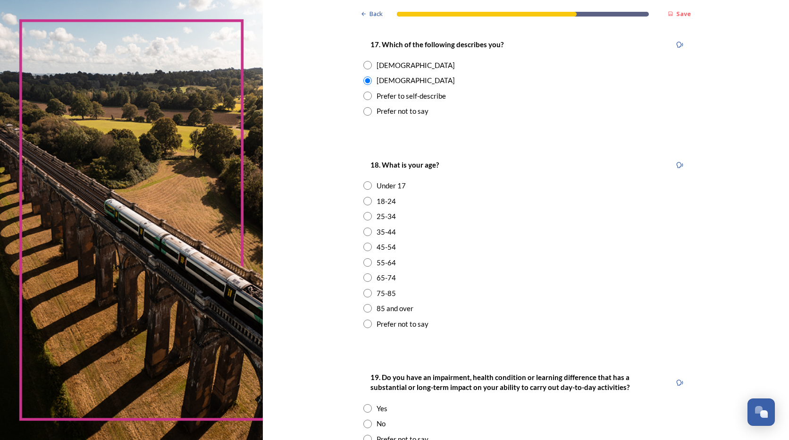
scroll to position [166, 0]
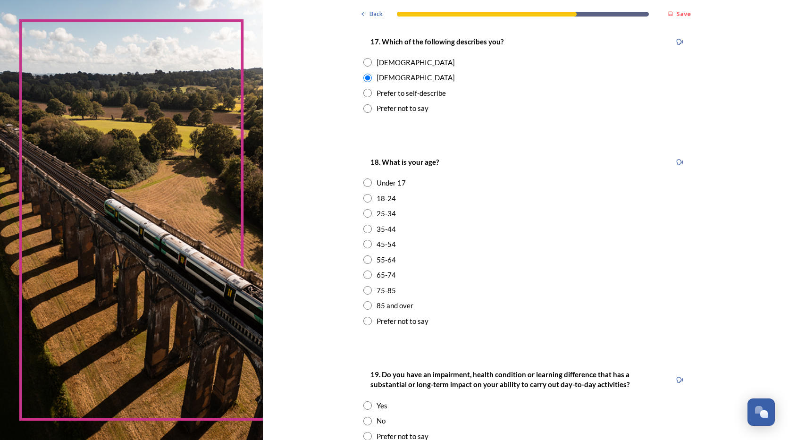
click at [368, 289] on input "radio" at bounding box center [367, 290] width 8 height 8
radio input "true"
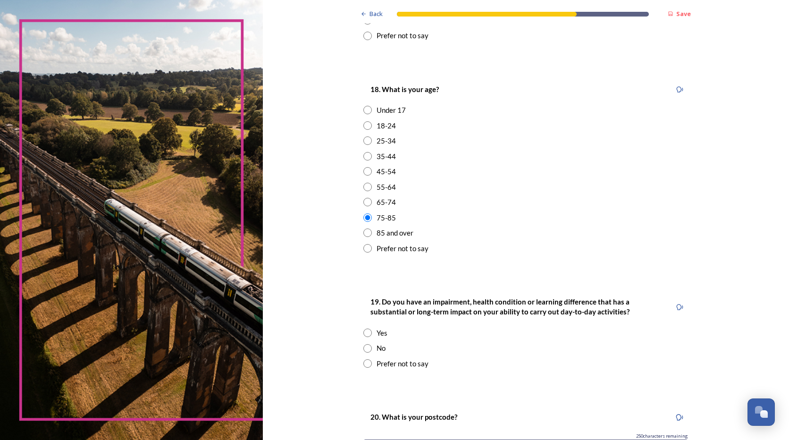
scroll to position [305, 0]
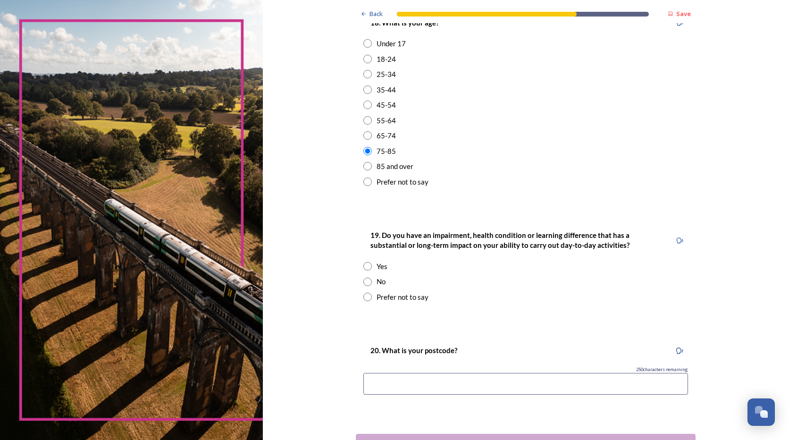
click at [363, 278] on input "radio" at bounding box center [367, 282] width 8 height 8
radio input "true"
click at [407, 385] on input at bounding box center [525, 384] width 325 height 22
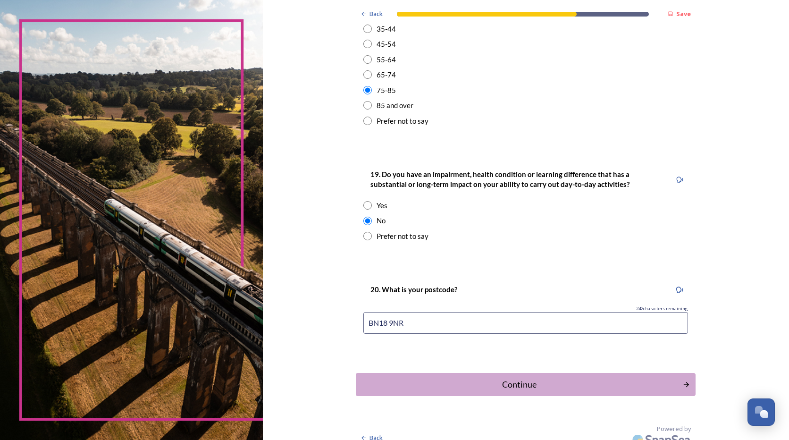
scroll to position [377, 0]
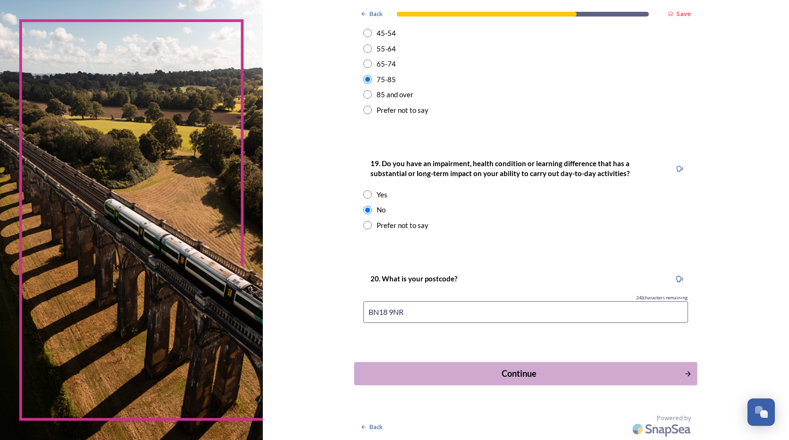
type input "BN18 9NR"
click at [511, 370] on div "Continue" at bounding box center [520, 373] width 320 height 13
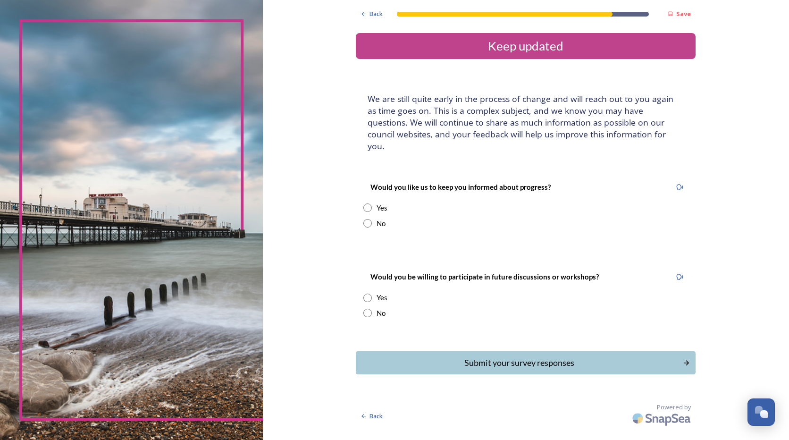
click at [367, 203] on input "radio" at bounding box center [367, 207] width 8 height 8
radio input "true"
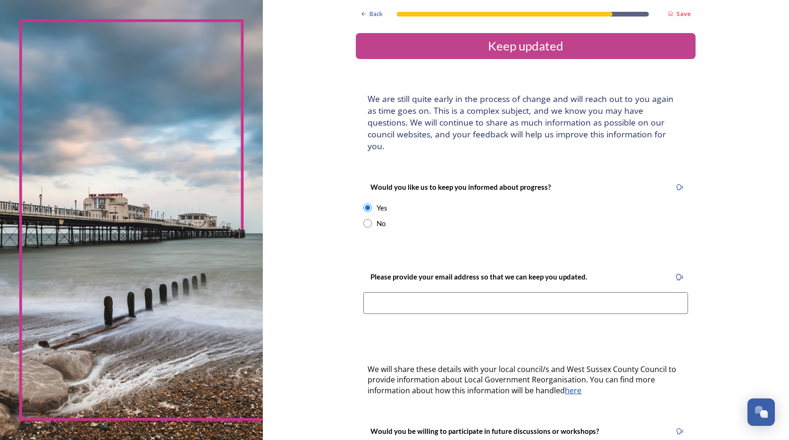
click at [417, 292] on input at bounding box center [525, 303] width 325 height 22
type input "[PERSON_NAME][EMAIL_ADDRESS][DOMAIN_NAME]"
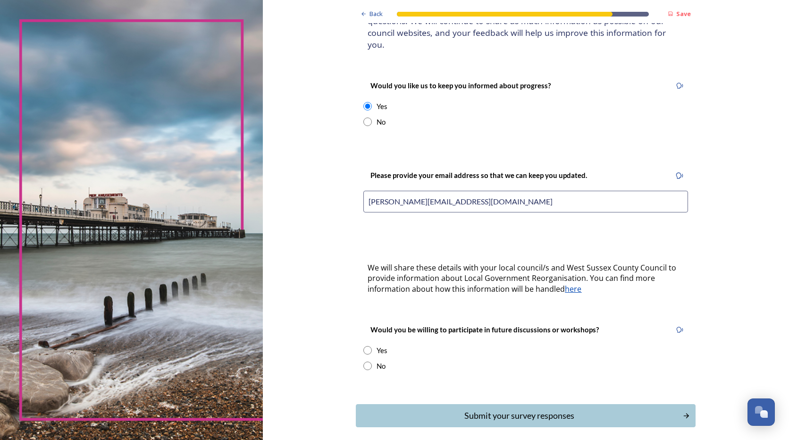
scroll to position [132, 0]
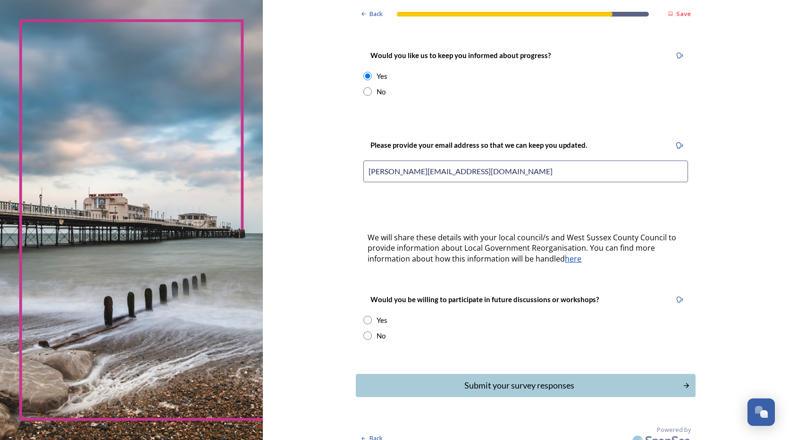
click at [364, 316] on input "radio" at bounding box center [367, 320] width 8 height 8
radio input "true"
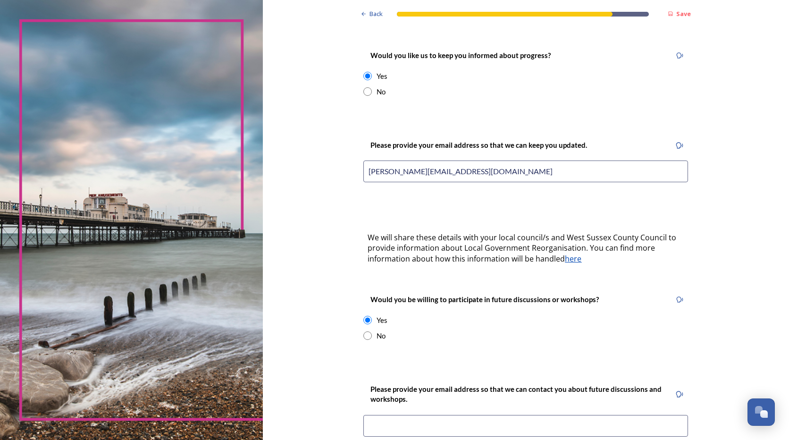
click at [396, 416] on input at bounding box center [525, 426] width 325 height 22
type input "[PERSON_NAME][EMAIL_ADDRESS][DOMAIN_NAME]"
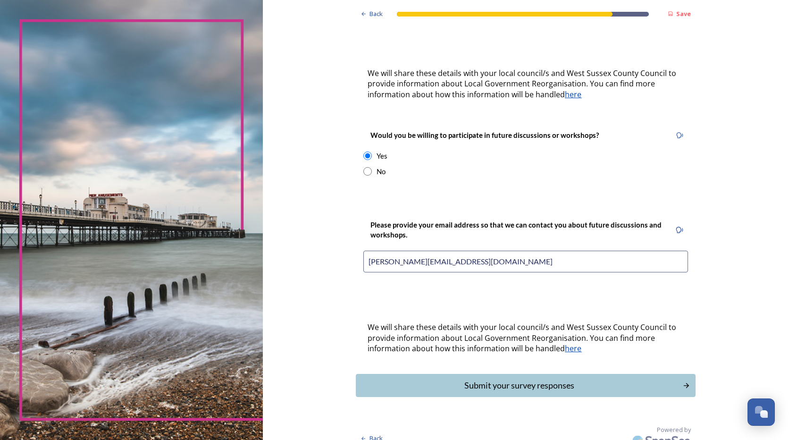
scroll to position [0, 0]
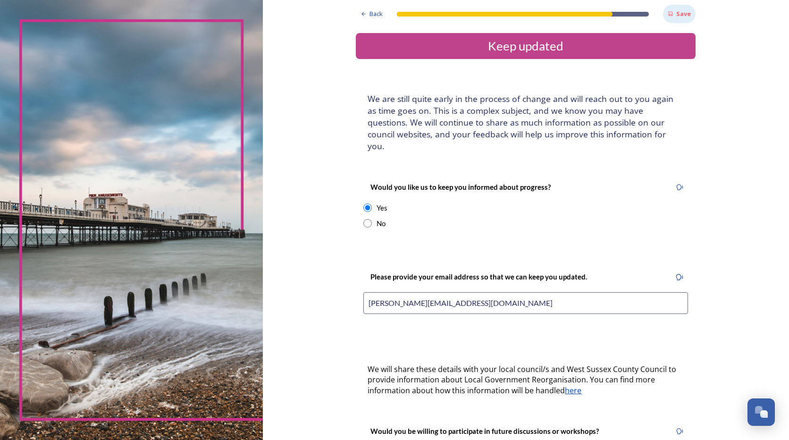
click at [677, 16] on strong "Save" at bounding box center [683, 13] width 15 height 8
click at [370, 15] on span "Back" at bounding box center [376, 13] width 13 height 9
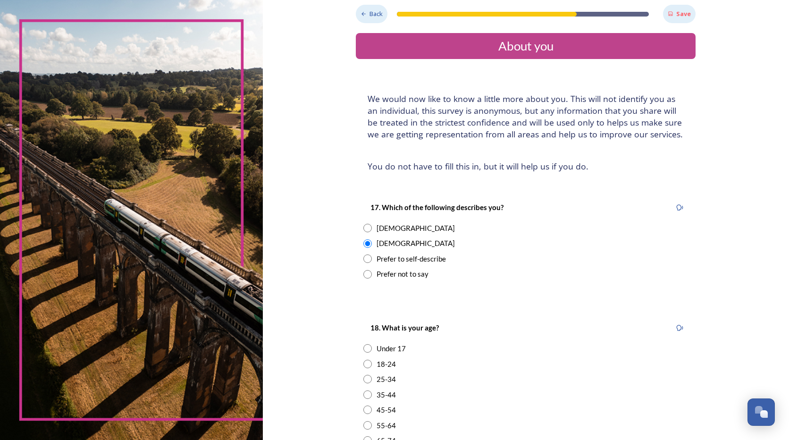
click at [362, 16] on icon at bounding box center [364, 14] width 6 height 6
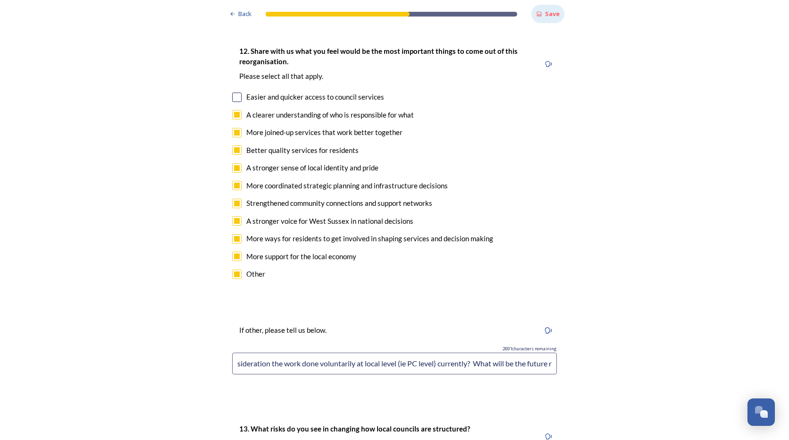
scroll to position [0, 652]
drag, startPoint x: 234, startPoint y: 315, endPoint x: 555, endPoint y: 321, distance: 321.0
click at [555, 321] on div "If other, please tell us below. 2691 characters remaining More power at local -…" at bounding box center [395, 352] width 340 height 75
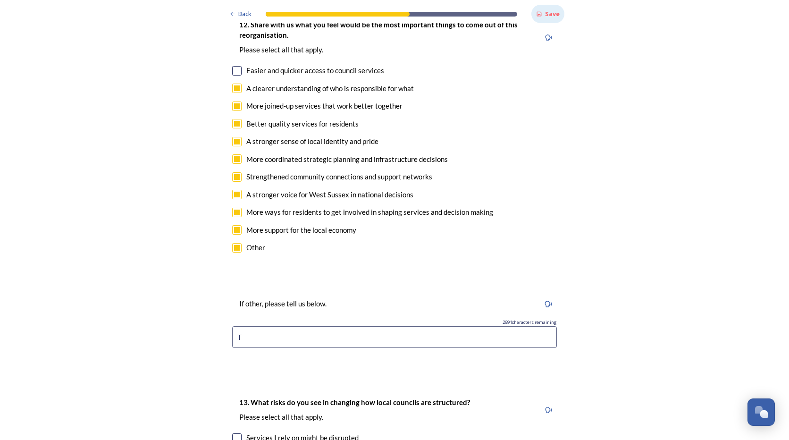
scroll to position [0, 0]
type input "T"
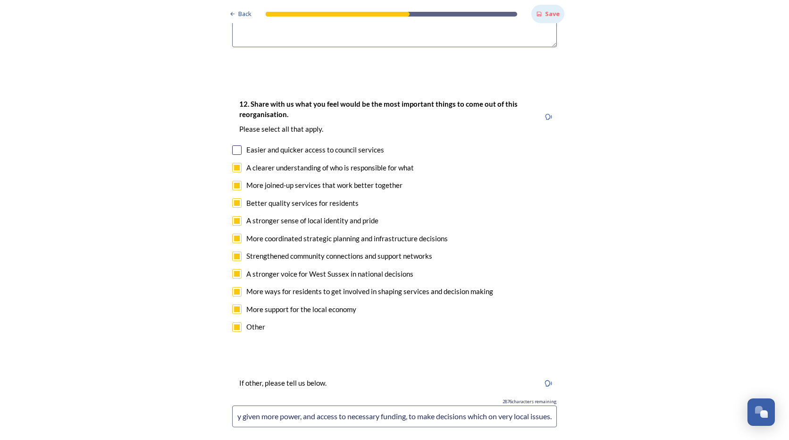
scroll to position [1692, 0]
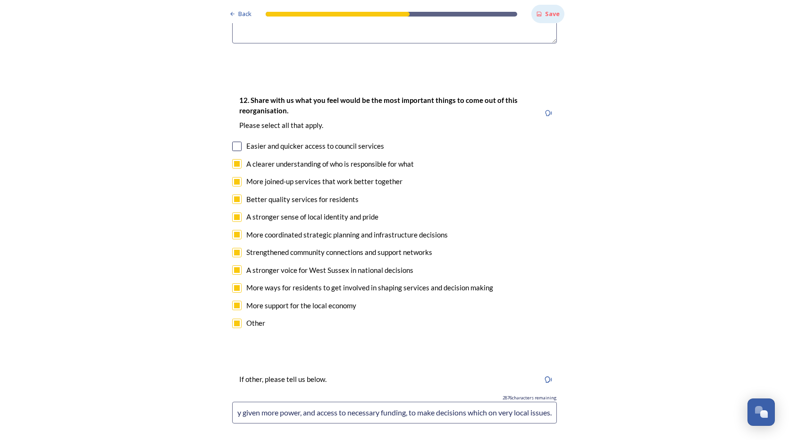
click at [552, 402] on input "Parish councils being truly given more power, and access to necessary funding, …" at bounding box center [394, 413] width 325 height 22
drag, startPoint x: 481, startPoint y: 365, endPoint x: 462, endPoint y: 362, distance: 20.0
click at [462, 402] on input "Parish councils being truly given more power, and access to necessary funding, …" at bounding box center [394, 413] width 325 height 22
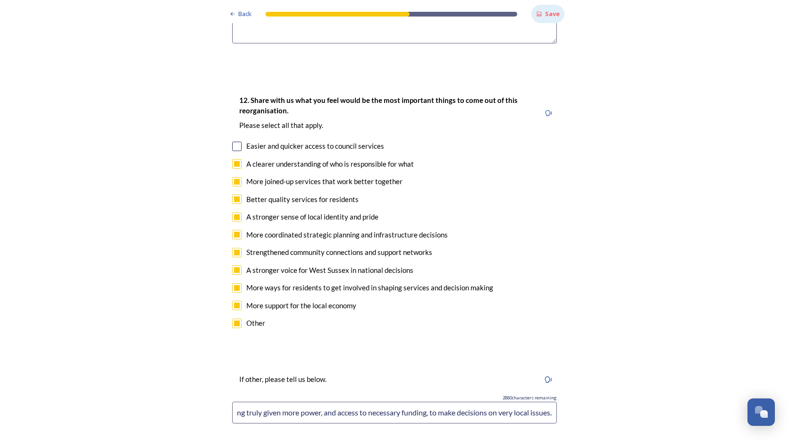
drag, startPoint x: 543, startPoint y: 365, endPoint x: 547, endPoint y: 363, distance: 4.9
click at [544, 402] on input "Parish councils being truly given more power, and access to necessary funding, …" at bounding box center [394, 413] width 325 height 22
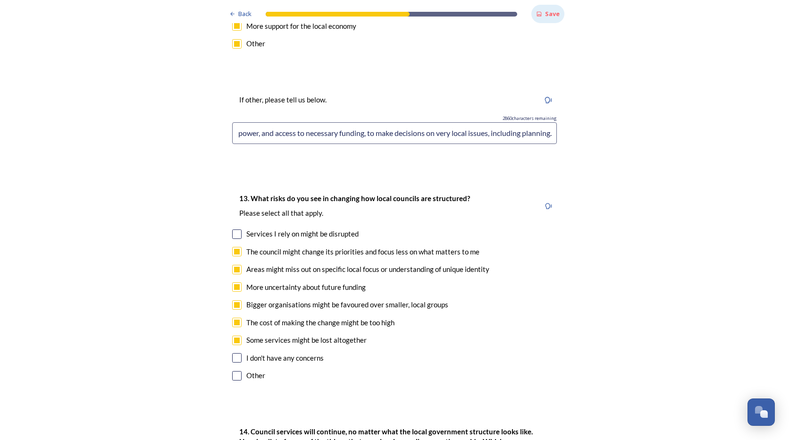
scroll to position [1975, 0]
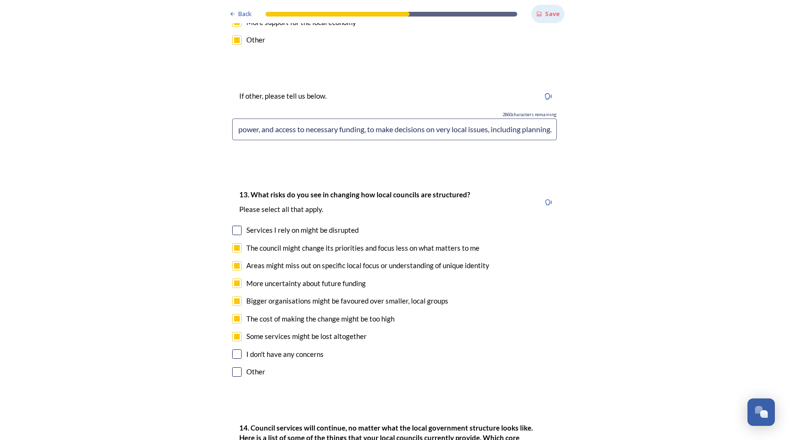
type input "Parish councils being truly given more power, and access to necessary funding, …"
click at [232, 367] on input "checkbox" at bounding box center [236, 371] width 9 height 9
checkbox input "true"
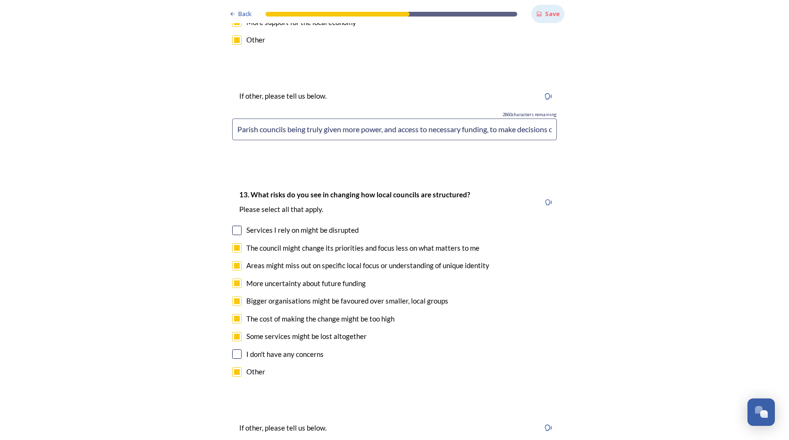
scroll to position [0, 106]
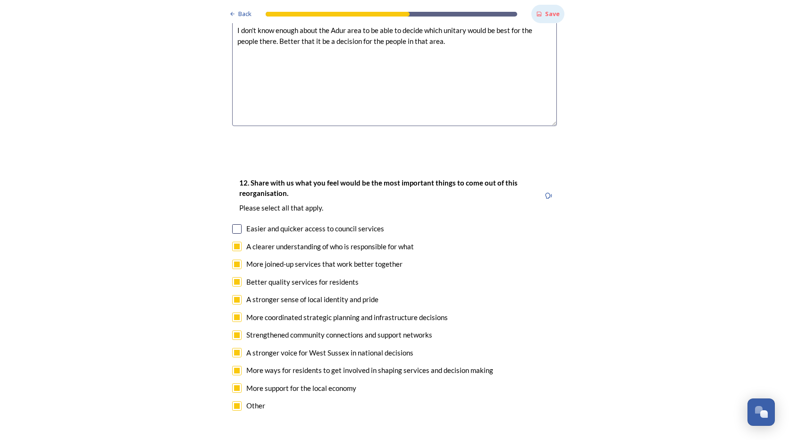
scroll to position [0, 0]
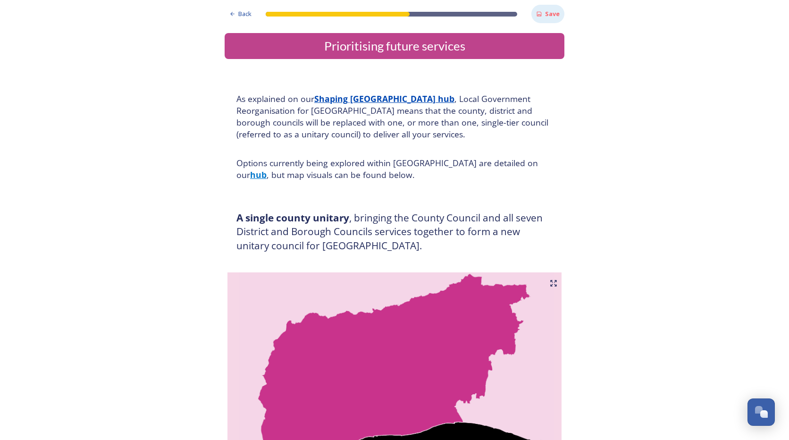
type input "If not done with real care and true involvement of local communities, we may be…"
click at [548, 17] on strong "Save" at bounding box center [552, 13] width 15 height 8
click at [234, 14] on div "Back" at bounding box center [241, 14] width 32 height 18
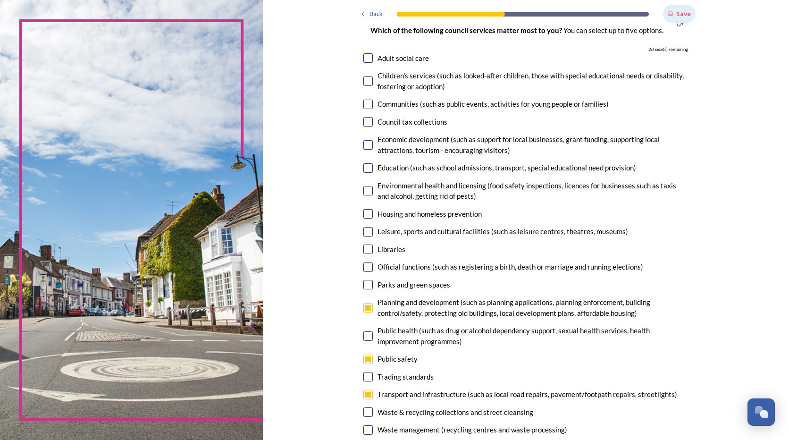
scroll to position [88, 0]
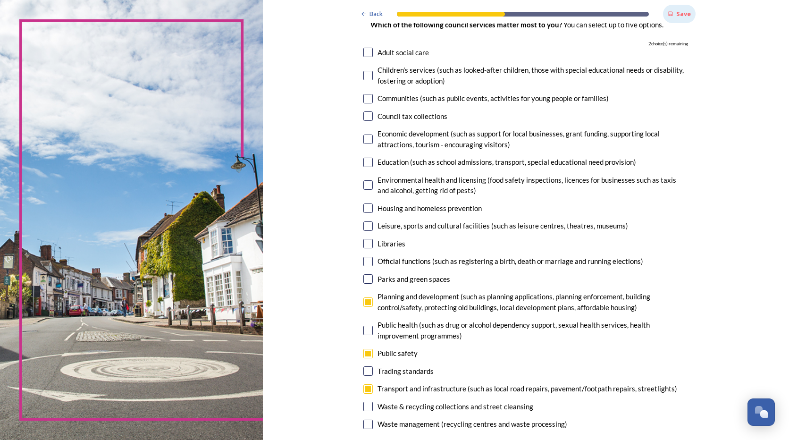
click at [366, 408] on input "checkbox" at bounding box center [367, 406] width 9 height 9
checkbox input "true"
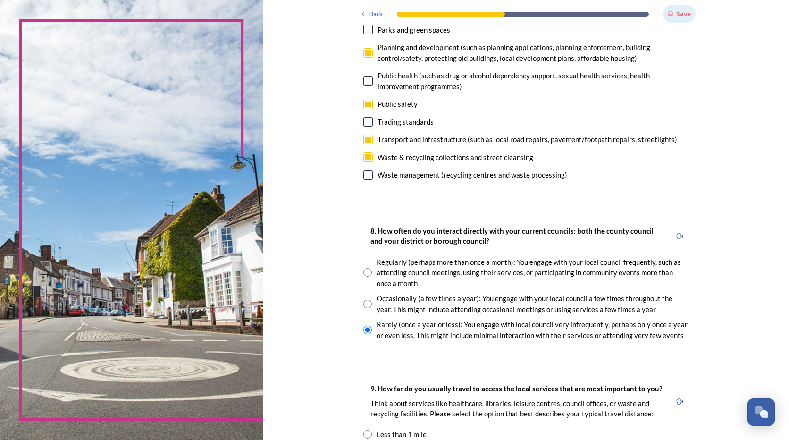
scroll to position [378, 0]
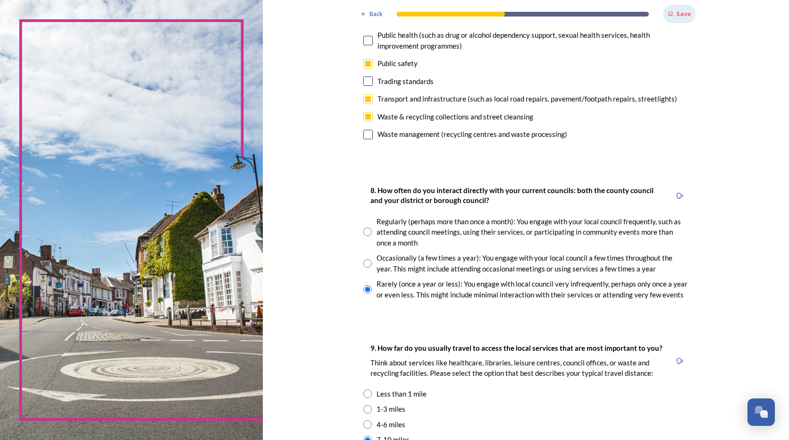
click at [366, 264] on input "radio" at bounding box center [367, 263] width 8 height 8
radio input "true"
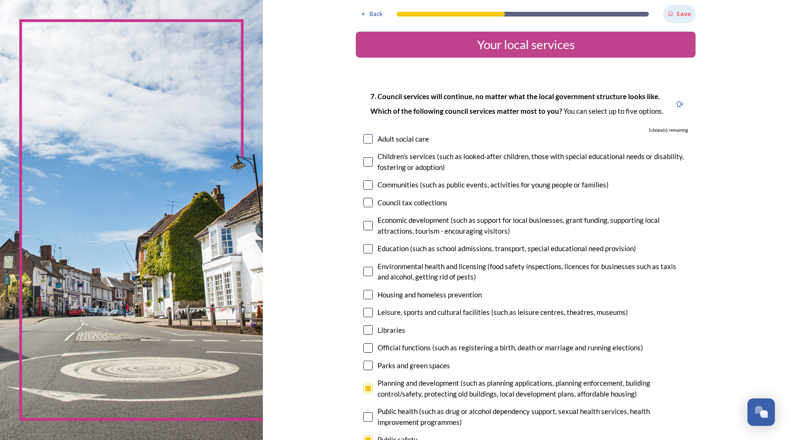
scroll to position [0, 0]
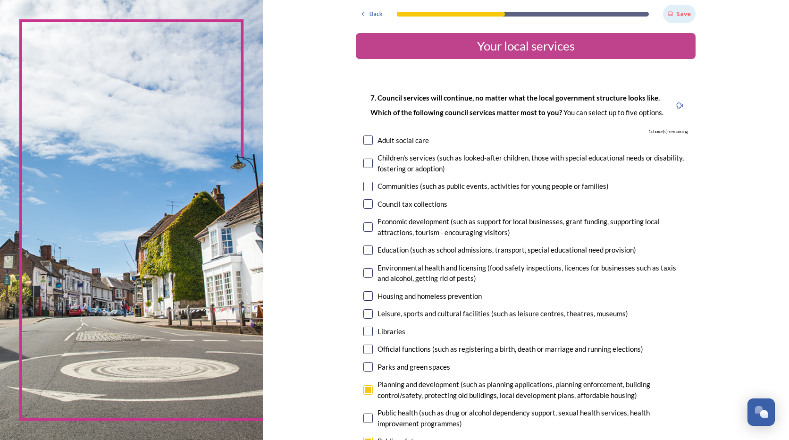
click at [684, 14] on strong "Save" at bounding box center [683, 13] width 15 height 8
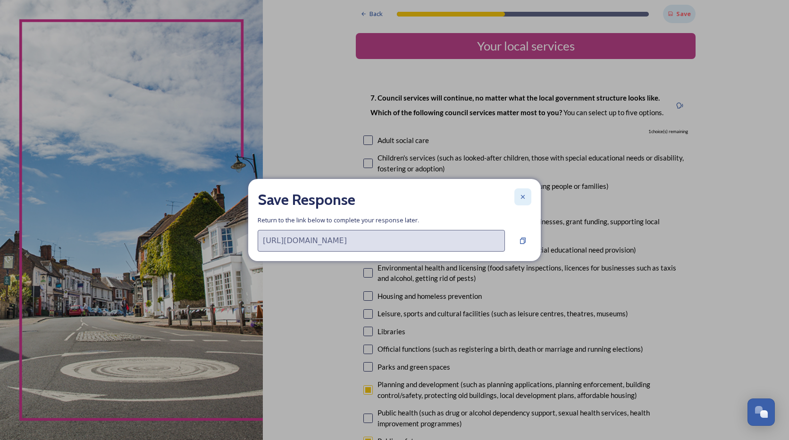
click at [521, 197] on icon at bounding box center [523, 197] width 8 height 8
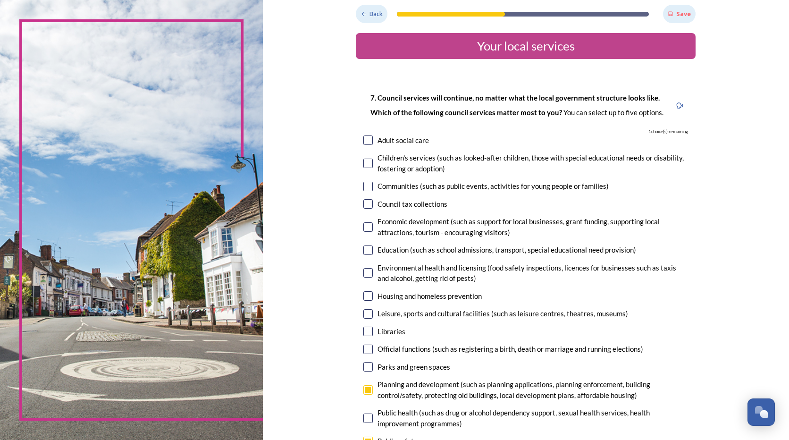
click at [362, 16] on icon at bounding box center [364, 14] width 6 height 6
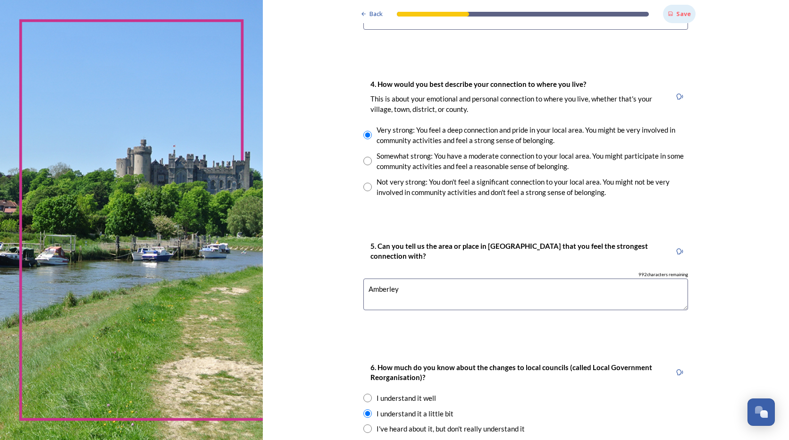
scroll to position [774, 0]
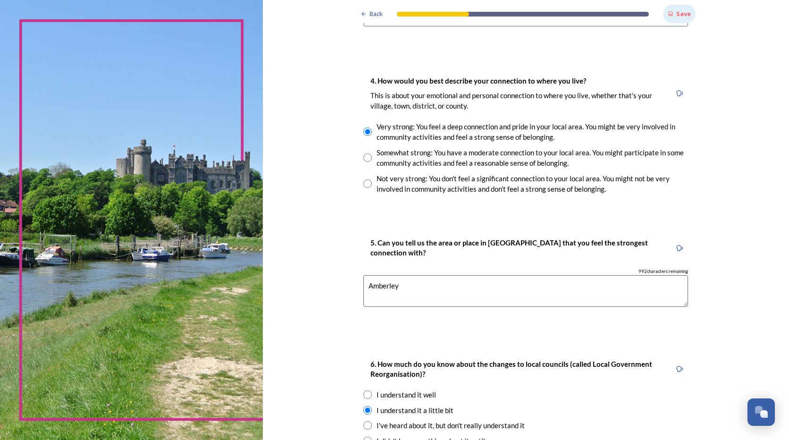
click at [412, 290] on textarea "Amberley" at bounding box center [525, 291] width 325 height 32
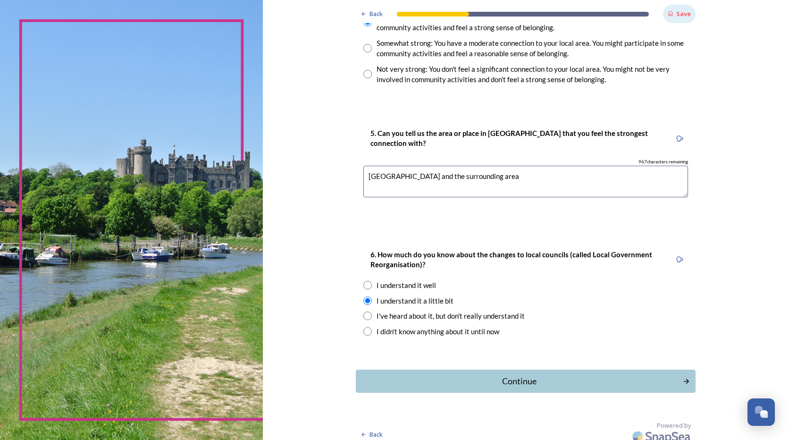
scroll to position [891, 0]
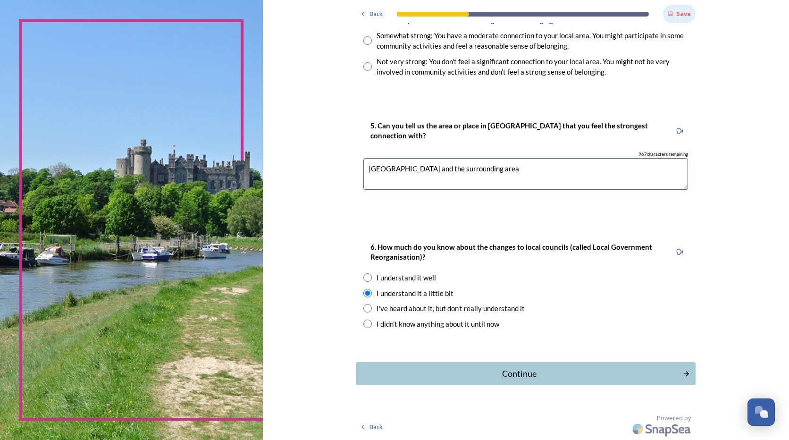
type textarea "[GEOGRAPHIC_DATA] and the surrounding area"
click at [676, 14] on strong "Save" at bounding box center [683, 13] width 15 height 8
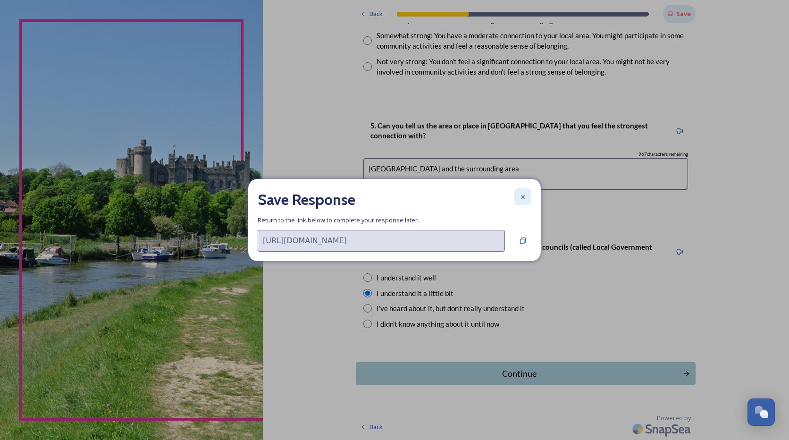
click at [524, 199] on icon at bounding box center [523, 197] width 8 height 8
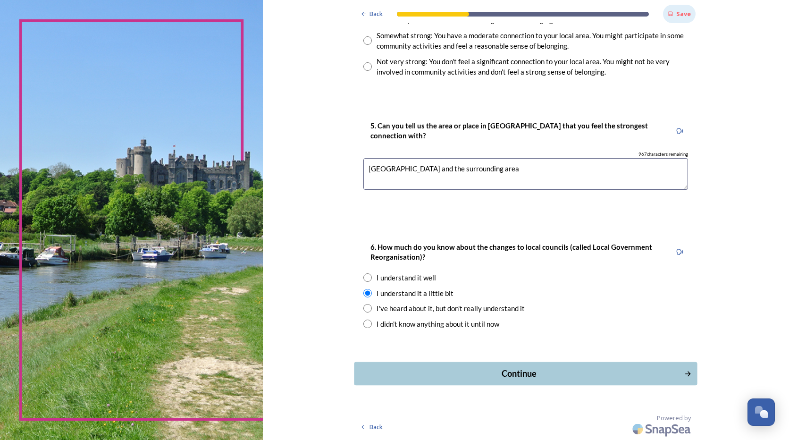
click at [684, 372] on icon "Continue" at bounding box center [688, 374] width 8 height 8
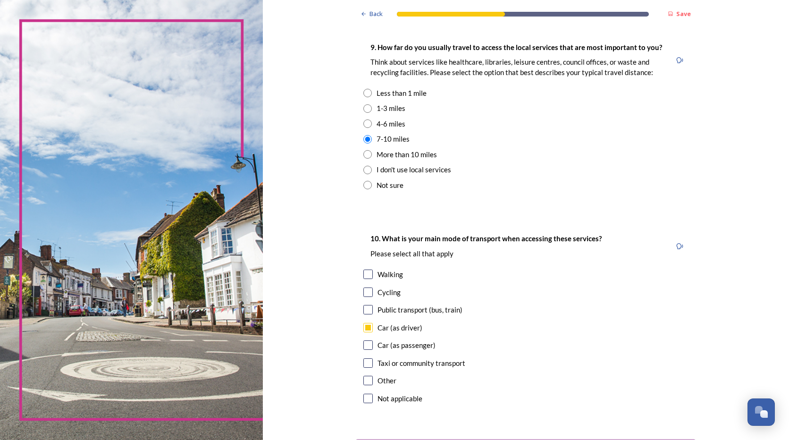
scroll to position [755, 0]
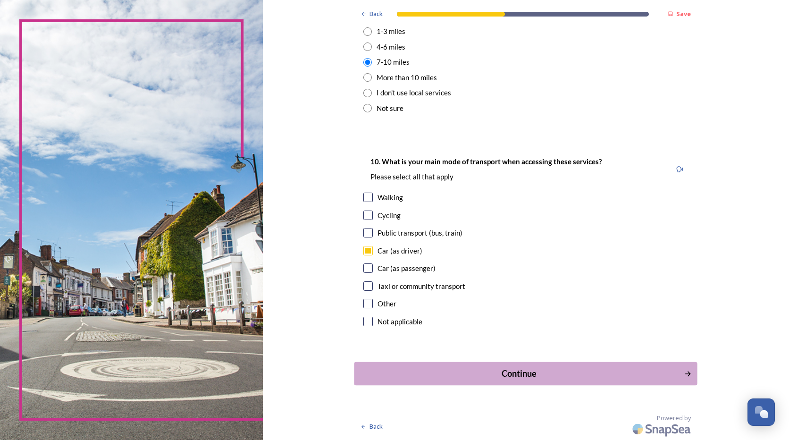
click at [684, 374] on icon "Continue" at bounding box center [688, 373] width 8 height 8
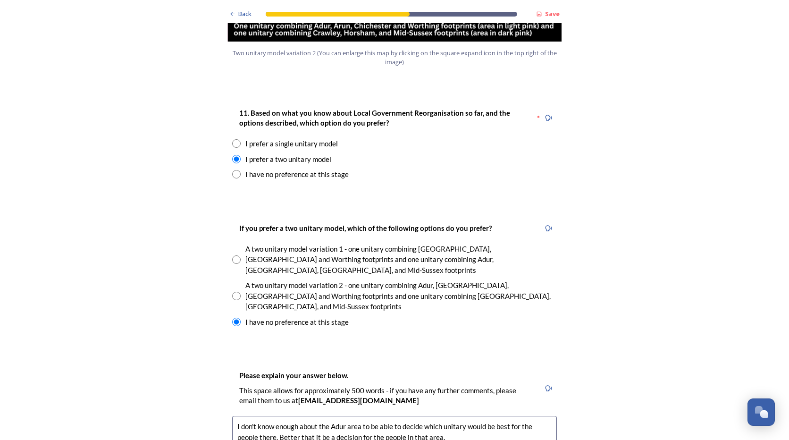
scroll to position [1322, 0]
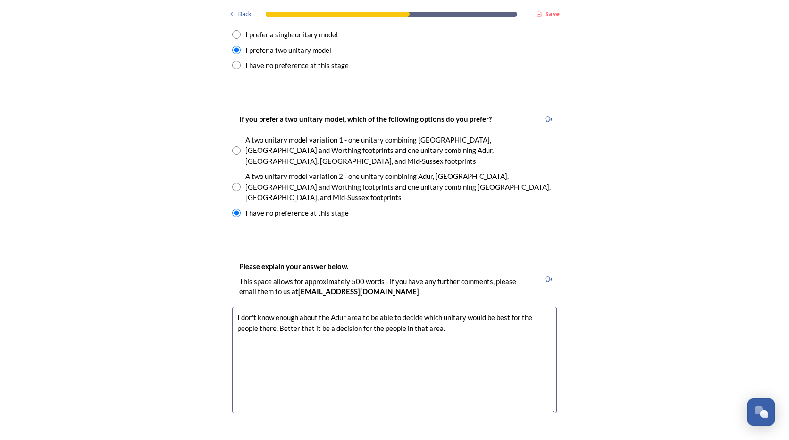
click at [276, 307] on textarea "I don't know enough about the Adur area to be able to decide which unitary woul…" at bounding box center [394, 360] width 325 height 106
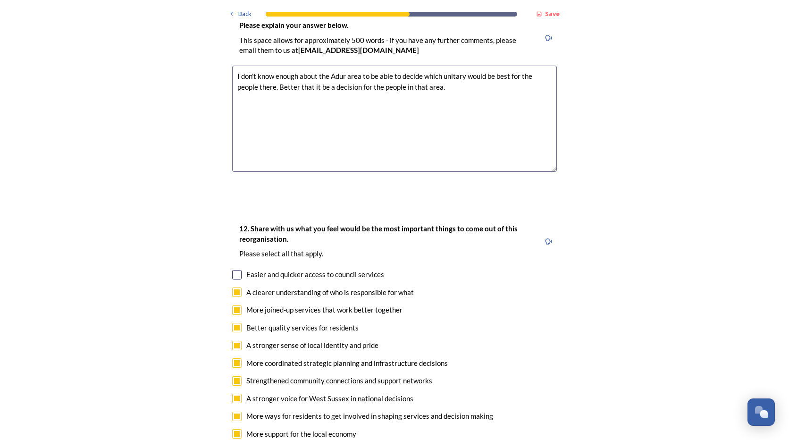
scroll to position [1591, 0]
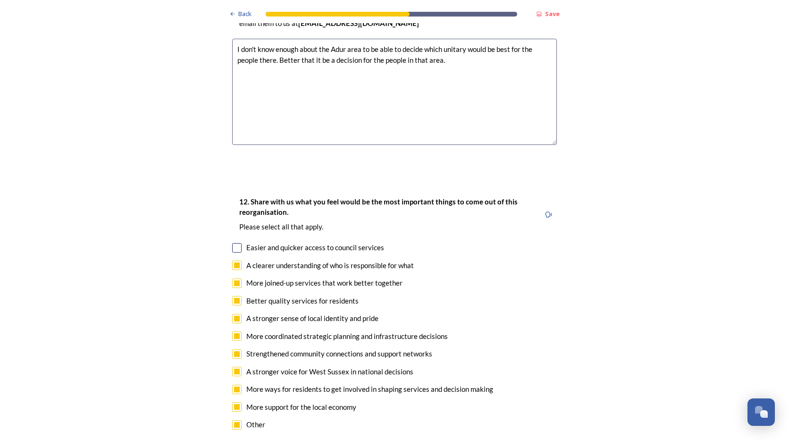
click at [234, 243] on input "checkbox" at bounding box center [236, 247] width 9 height 9
checkbox input "true"
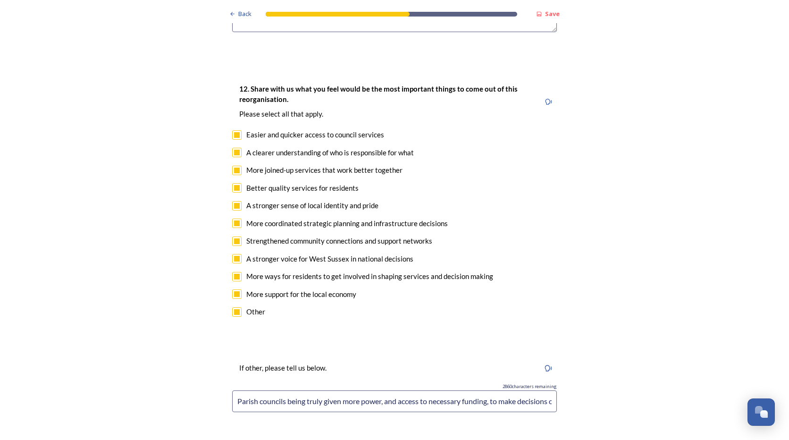
scroll to position [1719, 0]
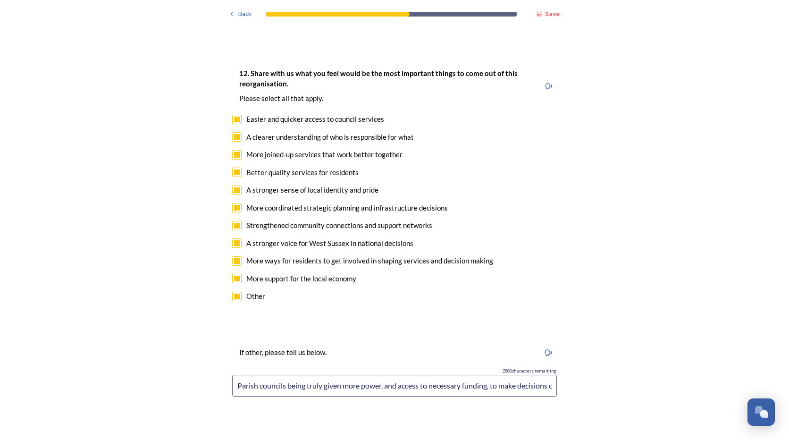
drag, startPoint x: 548, startPoint y: 335, endPoint x: 568, endPoint y: 323, distance: 22.8
click at [553, 375] on input "Parish councils being truly given more power, and access to necessary funding, …" at bounding box center [394, 386] width 325 height 22
click at [551, 375] on input "Parish councils being truly given more power, and access to necessary funding, …" at bounding box center [394, 386] width 325 height 22
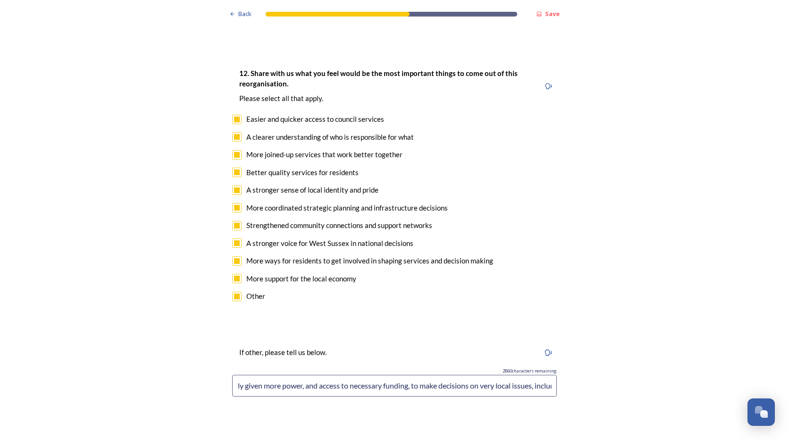
drag, startPoint x: 553, startPoint y: 337, endPoint x: 561, endPoint y: 329, distance: 11.7
click at [558, 337] on div "If other, please tell us below. 2860 characters remaining Parish councils being…" at bounding box center [395, 374] width 340 height 75
click at [553, 375] on input "Parish councils being truly given more power, and access to necessary funding, …" at bounding box center [394, 386] width 325 height 22
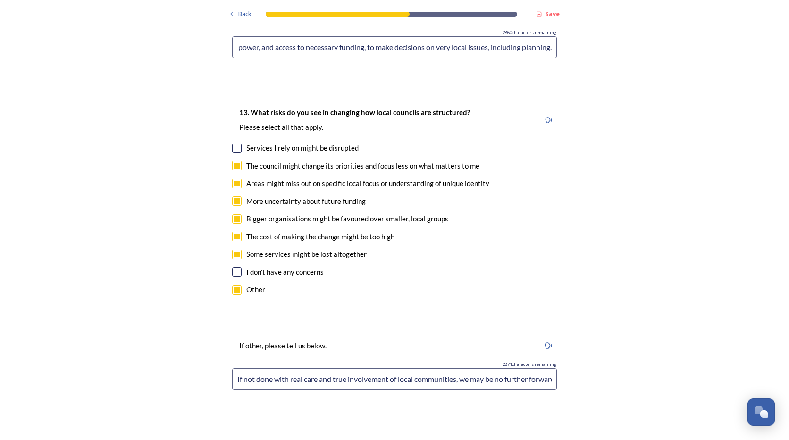
scroll to position [2073, 0]
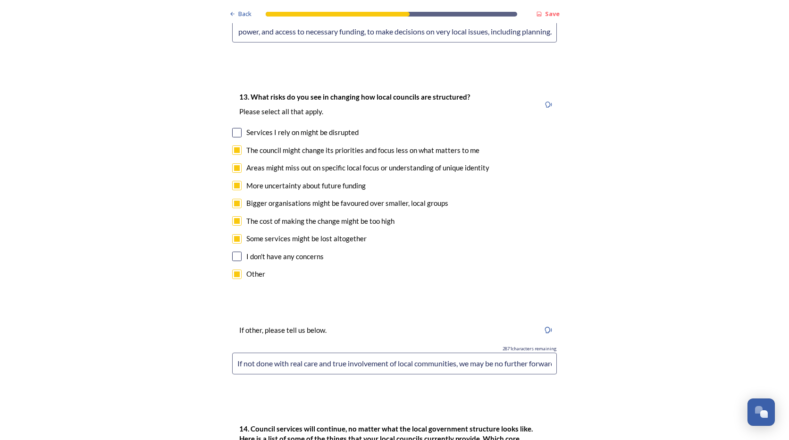
click at [549, 353] on input "If not done with real care and true involvement of local communities, we may be…" at bounding box center [394, 364] width 325 height 22
click at [426, 353] on input "If not done with real care and true involvement of local communities, we may be…" at bounding box center [394, 364] width 325 height 22
click at [503, 353] on input "If not done with real care and true involvement of local communities, we may be…" at bounding box center [394, 364] width 325 height 22
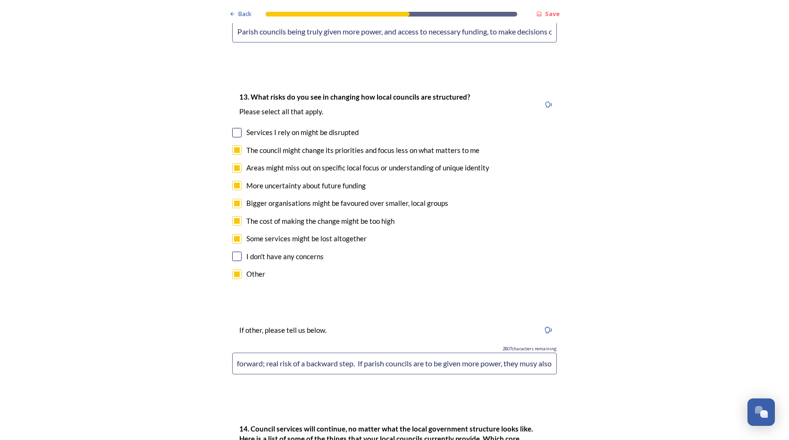
drag, startPoint x: 535, startPoint y: 314, endPoint x: 520, endPoint y: 312, distance: 15.8
click at [533, 353] on input "If not done with real care and true involvement of local communities, we may be…" at bounding box center [394, 364] width 325 height 22
click at [551, 353] on input "If not done with real care and true involvement of local communities, we may be…" at bounding box center [394, 364] width 325 height 22
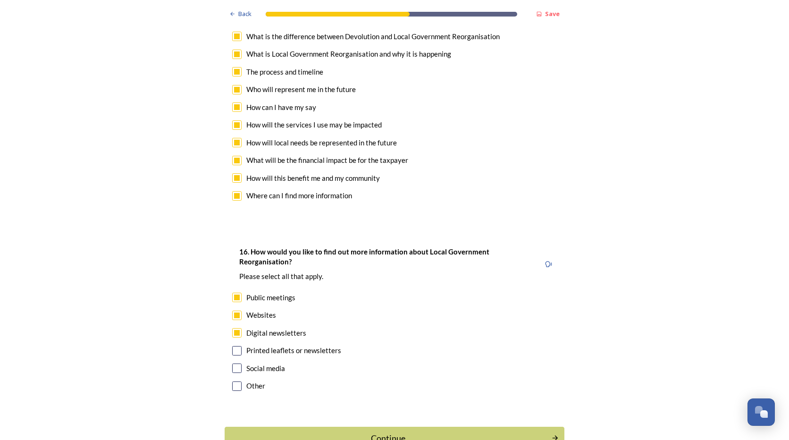
scroll to position [2995, 0]
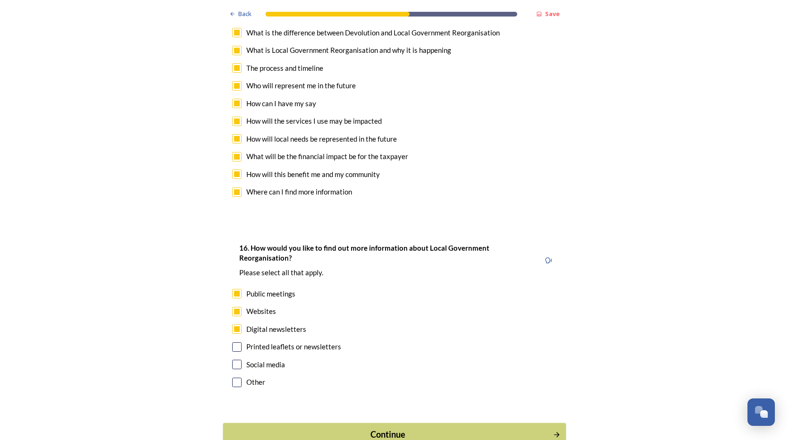
type input "If not done with real care and true involvement of local communities, we may be…"
click at [552, 430] on icon "Continue" at bounding box center [555, 434] width 8 height 8
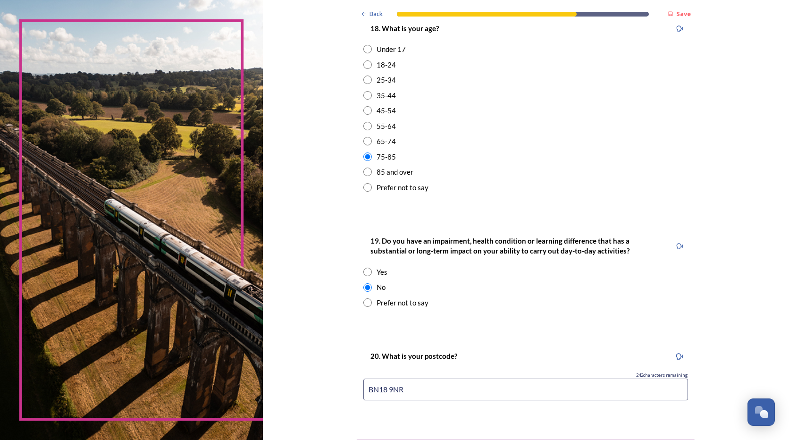
scroll to position [377, 0]
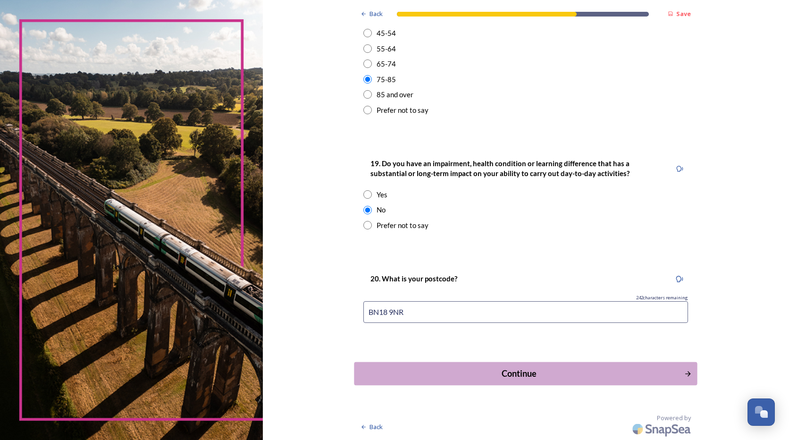
click at [527, 373] on div "Continue" at bounding box center [520, 373] width 320 height 13
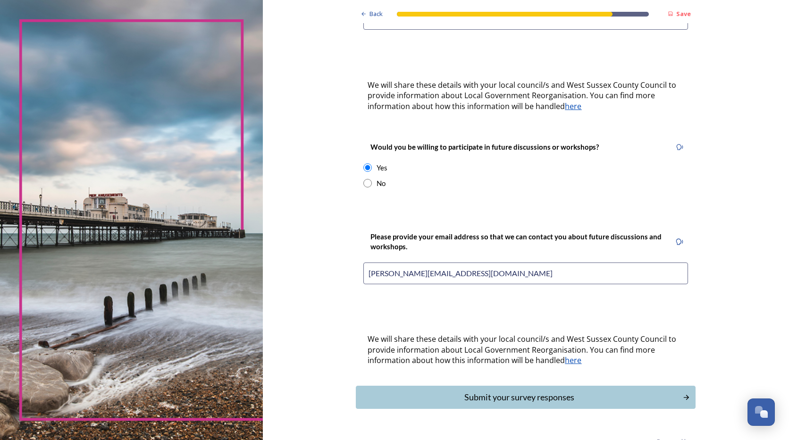
scroll to position [296, 0]
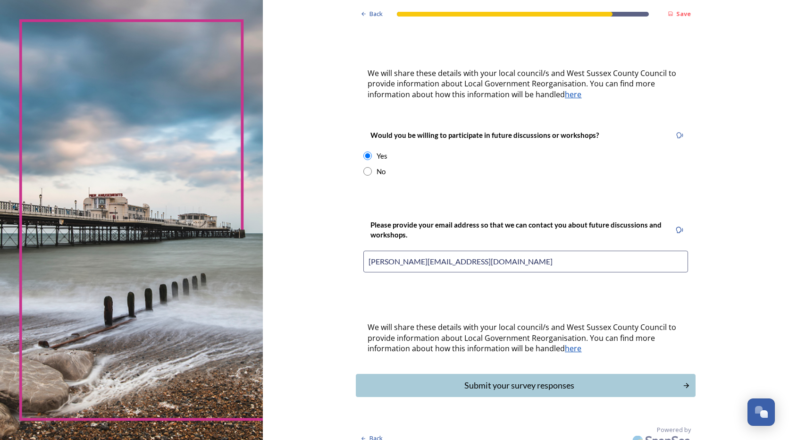
drag, startPoint x: 681, startPoint y: 12, endPoint x: 645, endPoint y: 9, distance: 35.5
click at [681, 12] on strong "Save" at bounding box center [683, 13] width 15 height 8
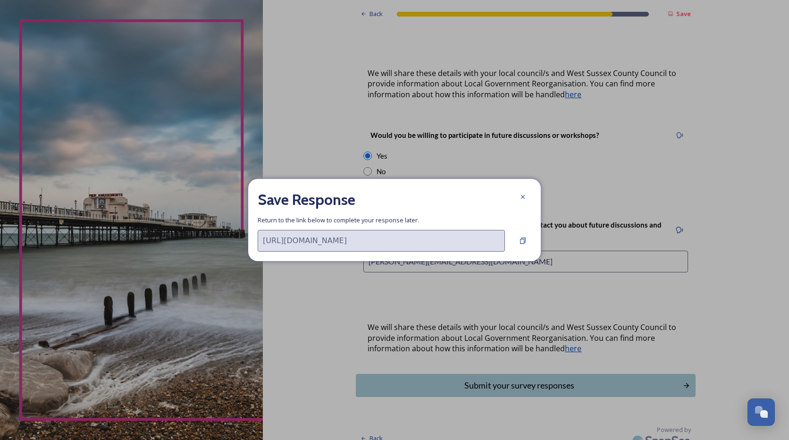
drag, startPoint x: 587, startPoint y: 370, endPoint x: 503, endPoint y: 202, distance: 188.3
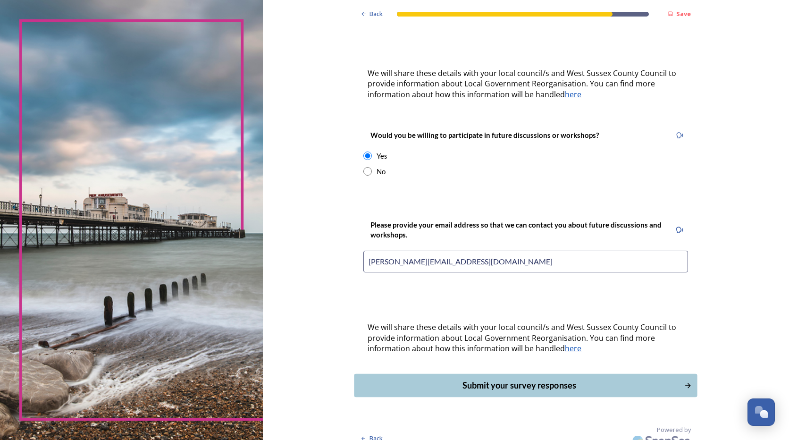
click at [684, 381] on icon "Continue" at bounding box center [688, 385] width 8 height 8
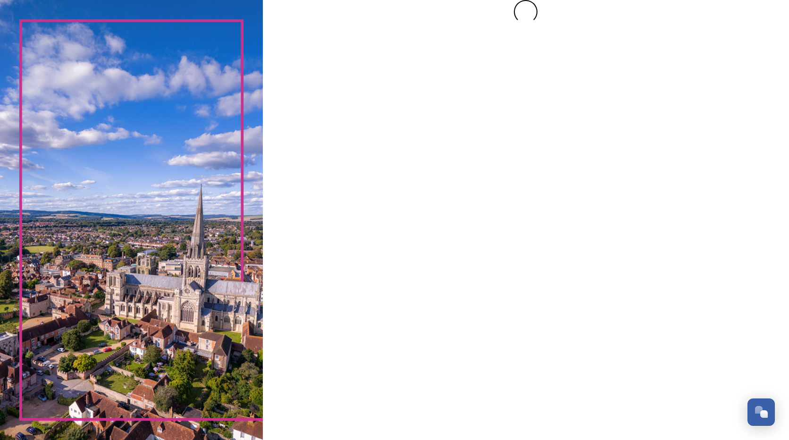
scroll to position [0, 0]
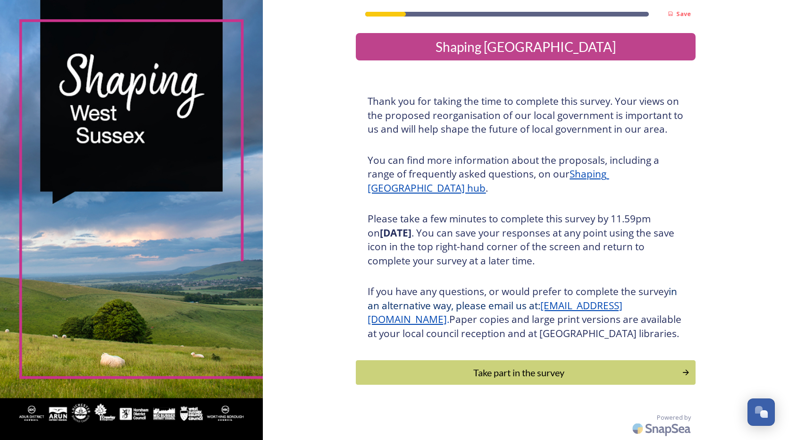
scroll to position [12, 0]
click at [683, 374] on icon "Continue" at bounding box center [686, 372] width 9 height 9
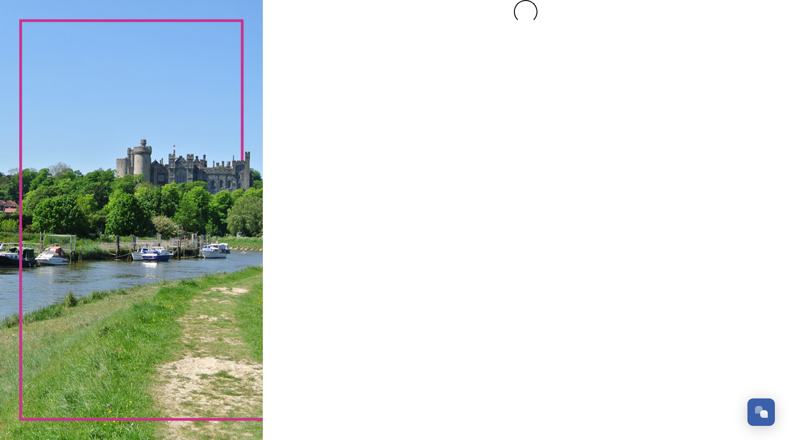
scroll to position [0, 0]
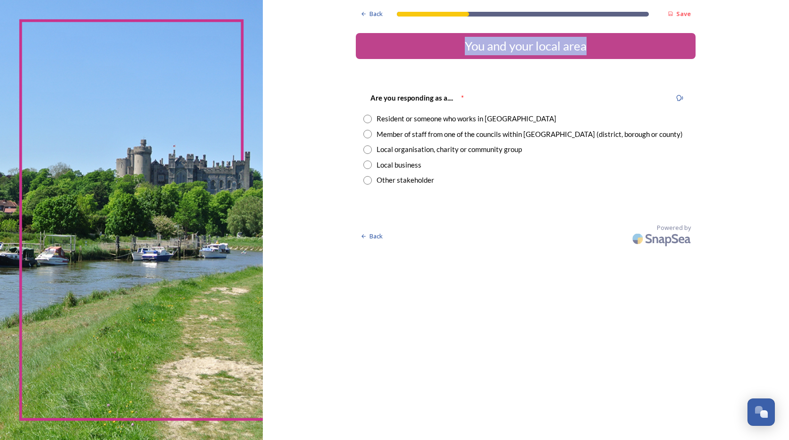
drag, startPoint x: 303, startPoint y: 50, endPoint x: 305, endPoint y: 76, distance: 26.0
click at [305, 76] on div "Back Save You and your local area Are you responding as a.... * Resident or som…" at bounding box center [526, 125] width 526 height 250
click at [682, 15] on strong "Save" at bounding box center [683, 13] width 15 height 8
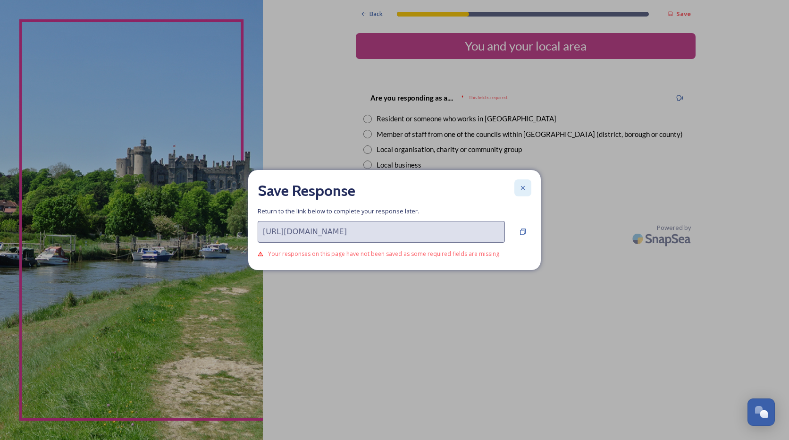
click at [524, 190] on icon at bounding box center [523, 188] width 8 height 8
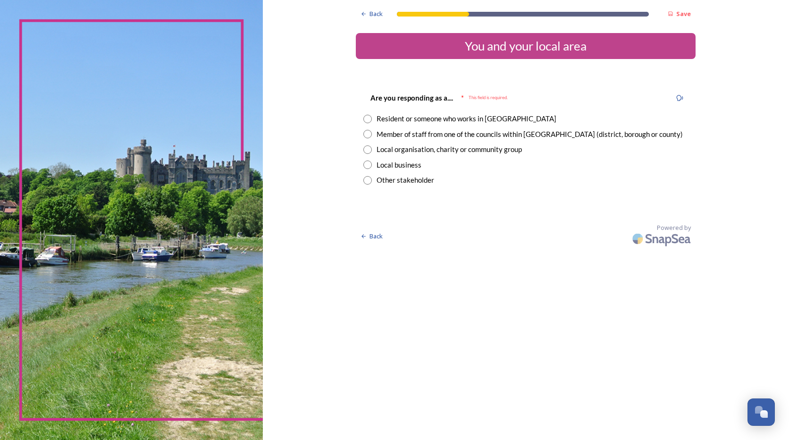
click at [370, 117] on input "radio" at bounding box center [367, 119] width 8 height 8
radio input "true"
